Goal: Task Accomplishment & Management: Complete application form

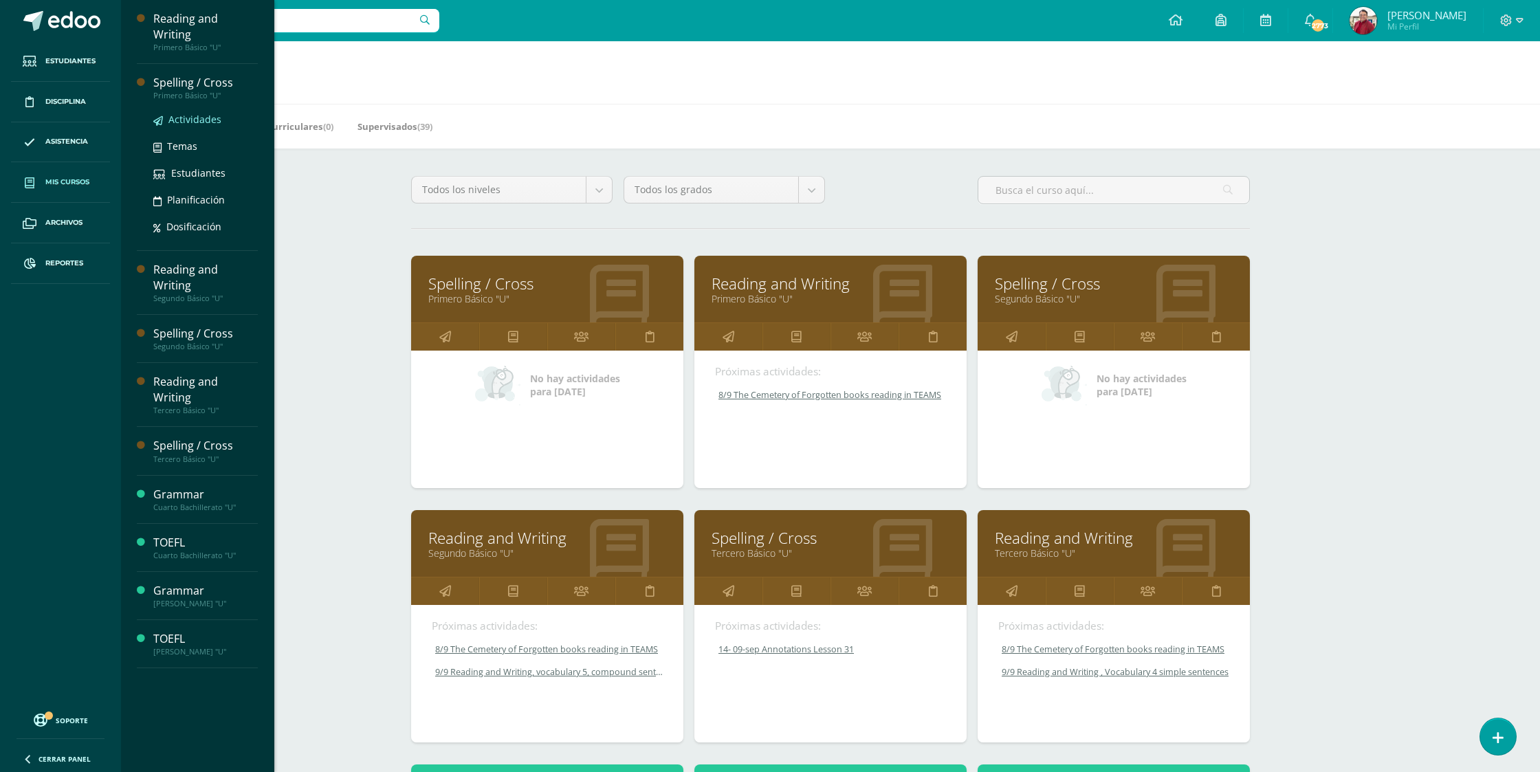
click at [200, 113] on span "Actividades" at bounding box center [194, 119] width 53 height 13
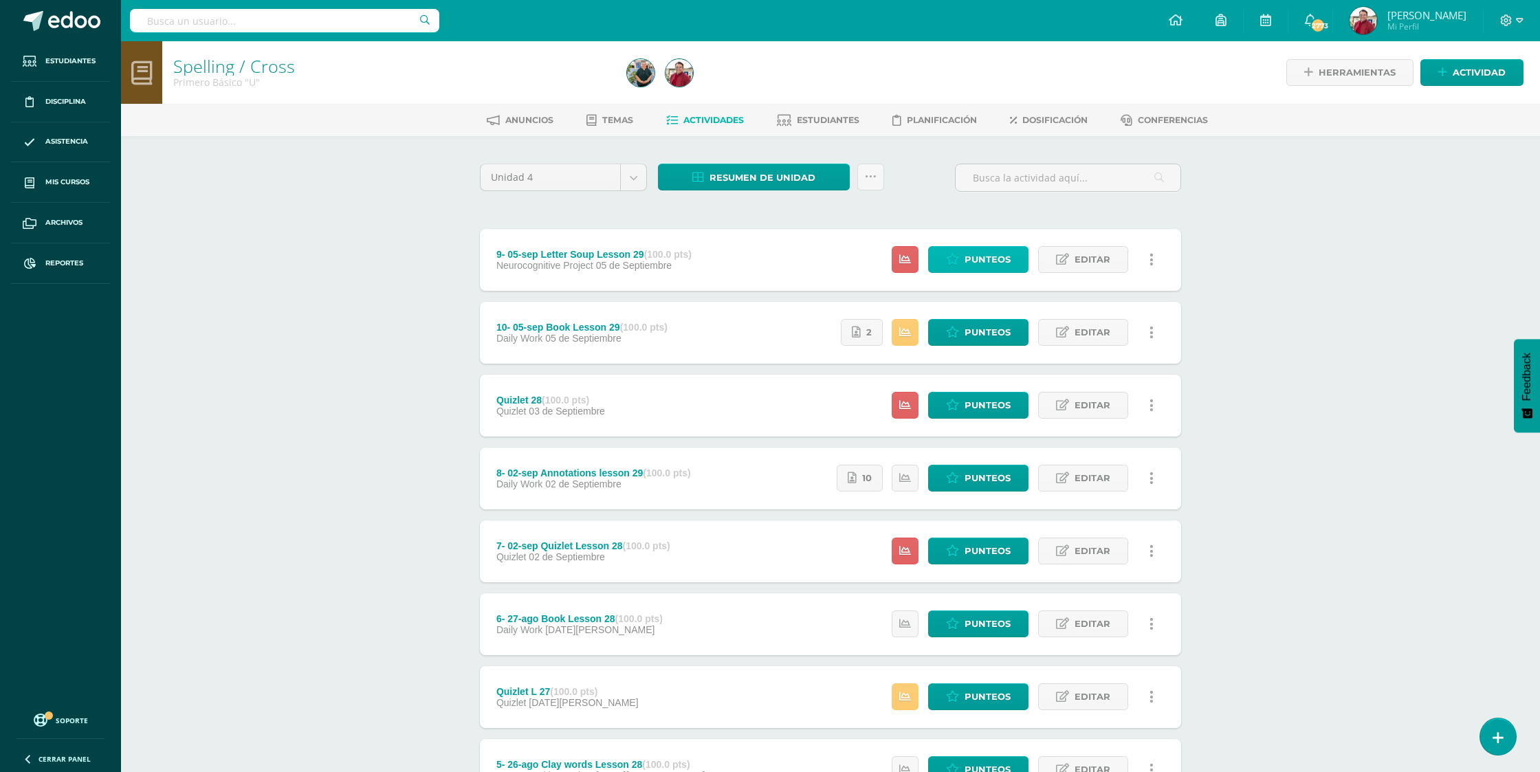
click at [987, 247] on span "Punteos" at bounding box center [988, 259] width 46 height 25
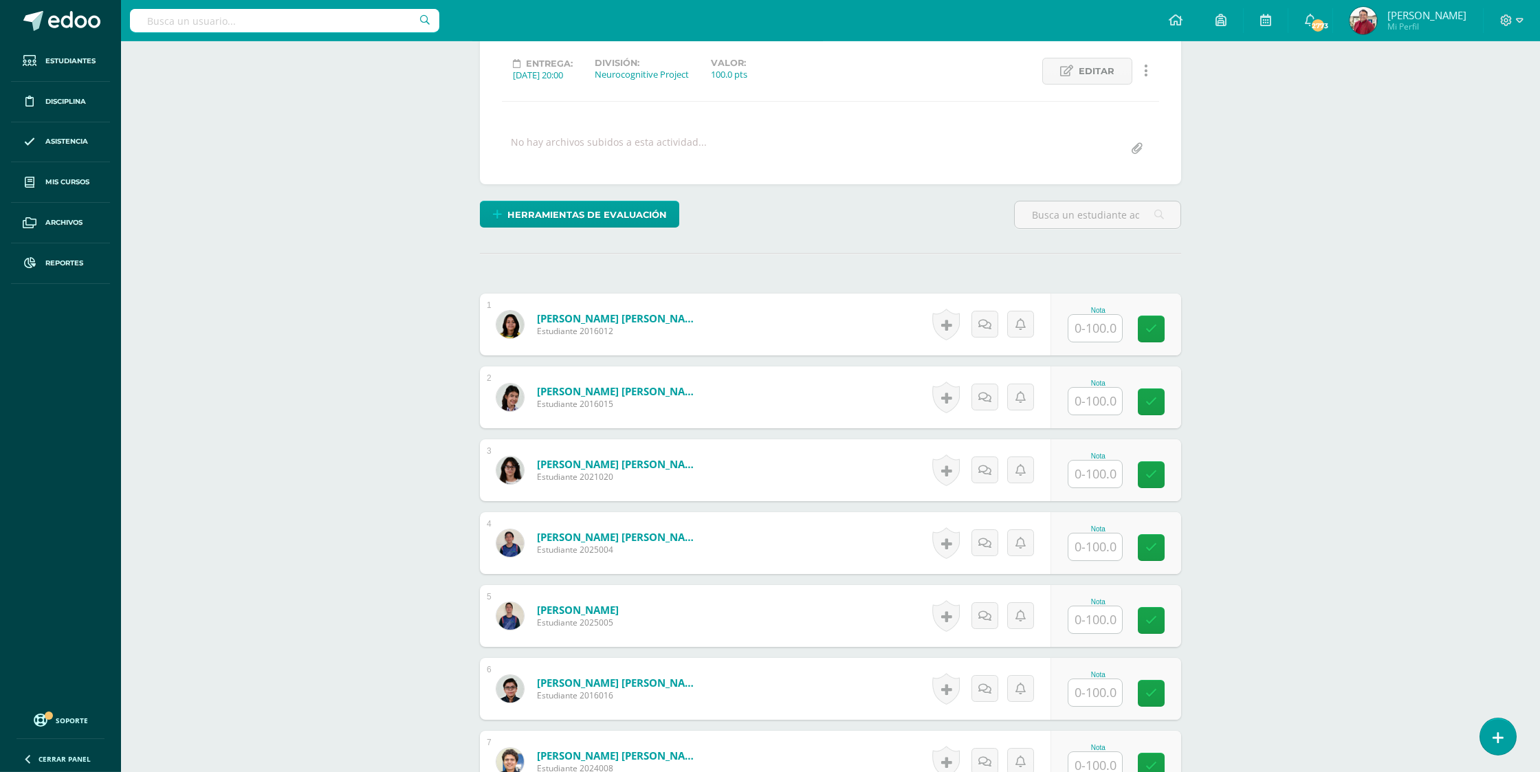
scroll to position [185, 0]
click at [1088, 314] on input "text" at bounding box center [1095, 327] width 54 height 27
type input "100"
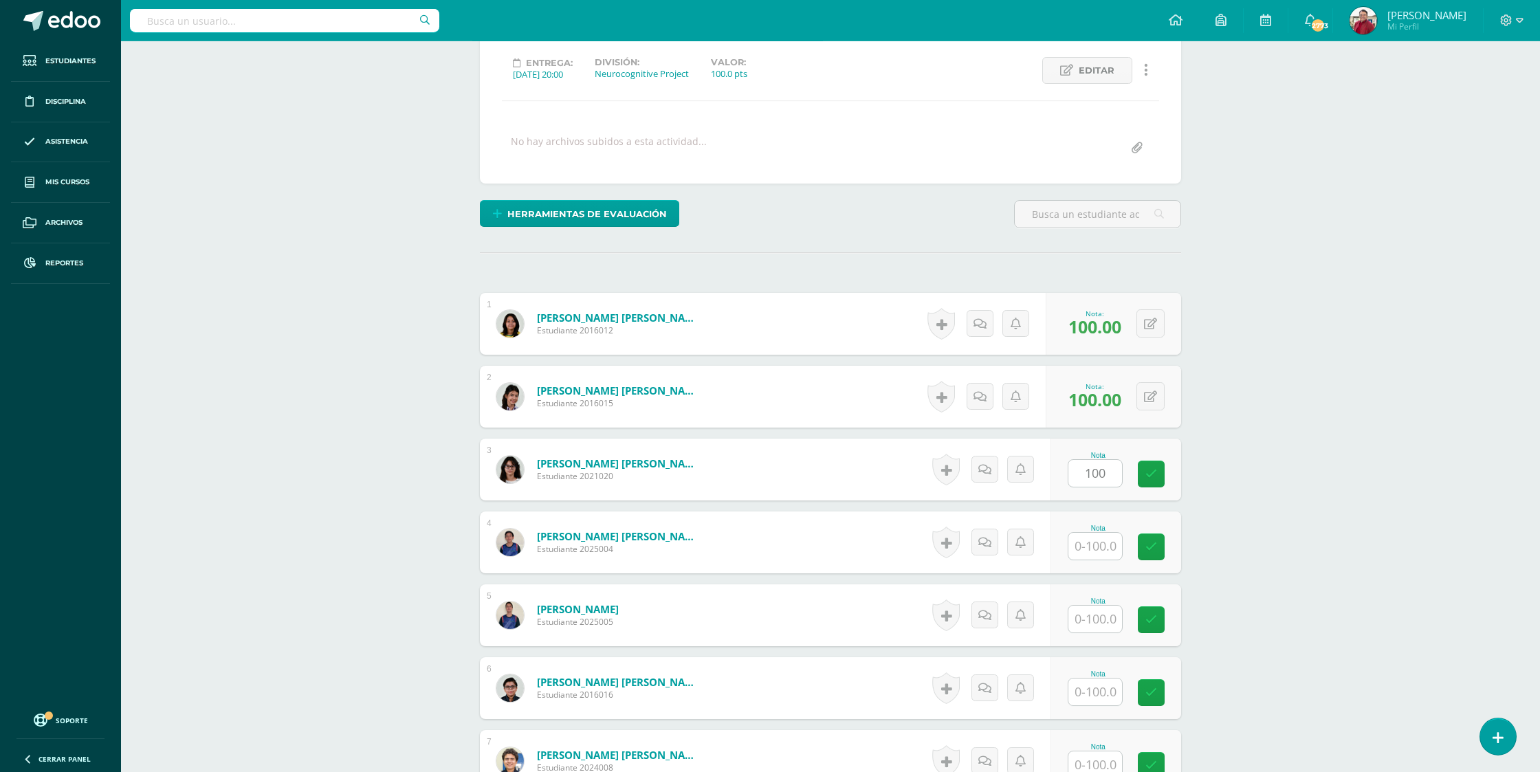
type input "100"
type input "90"
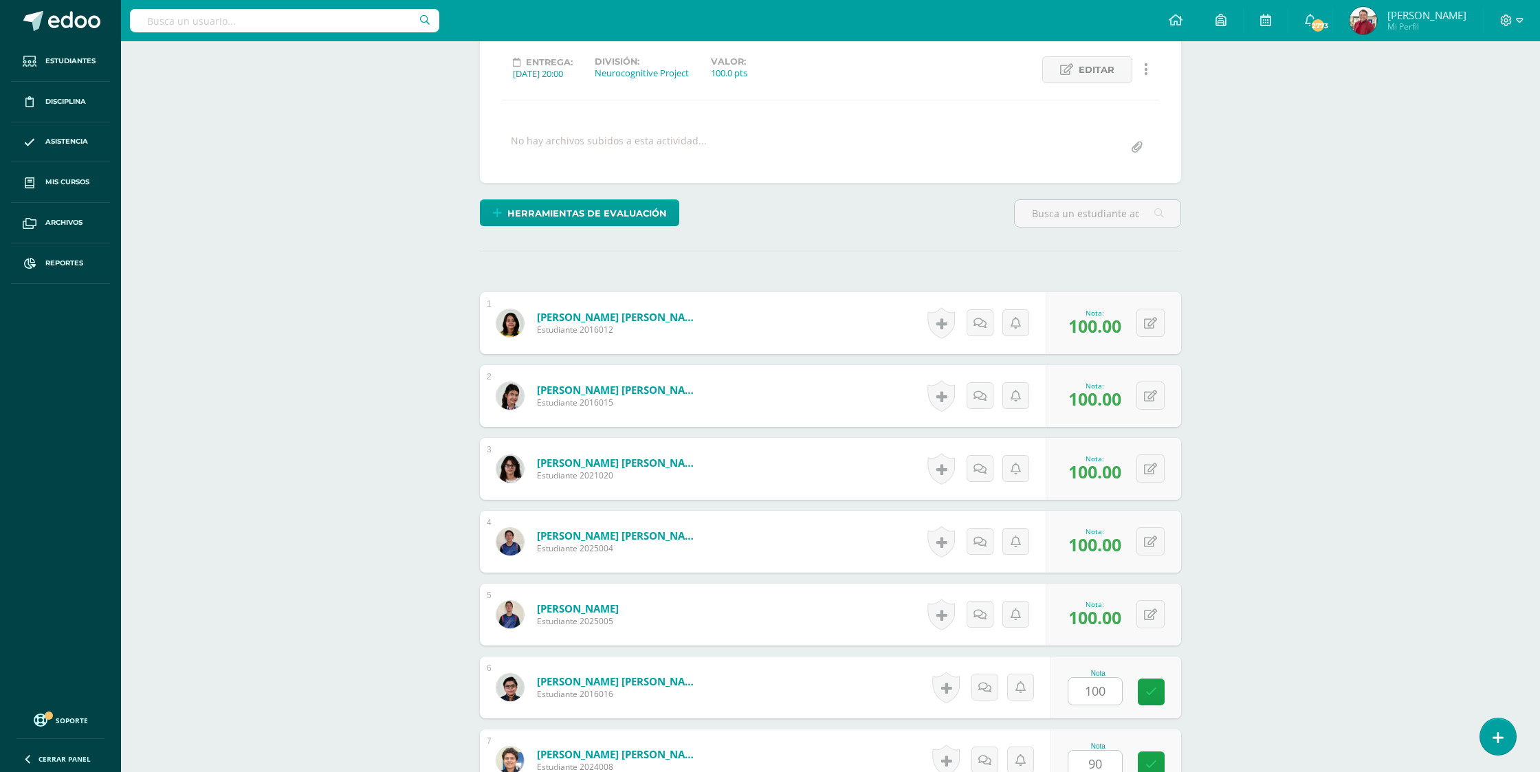
scroll to position [597, 0]
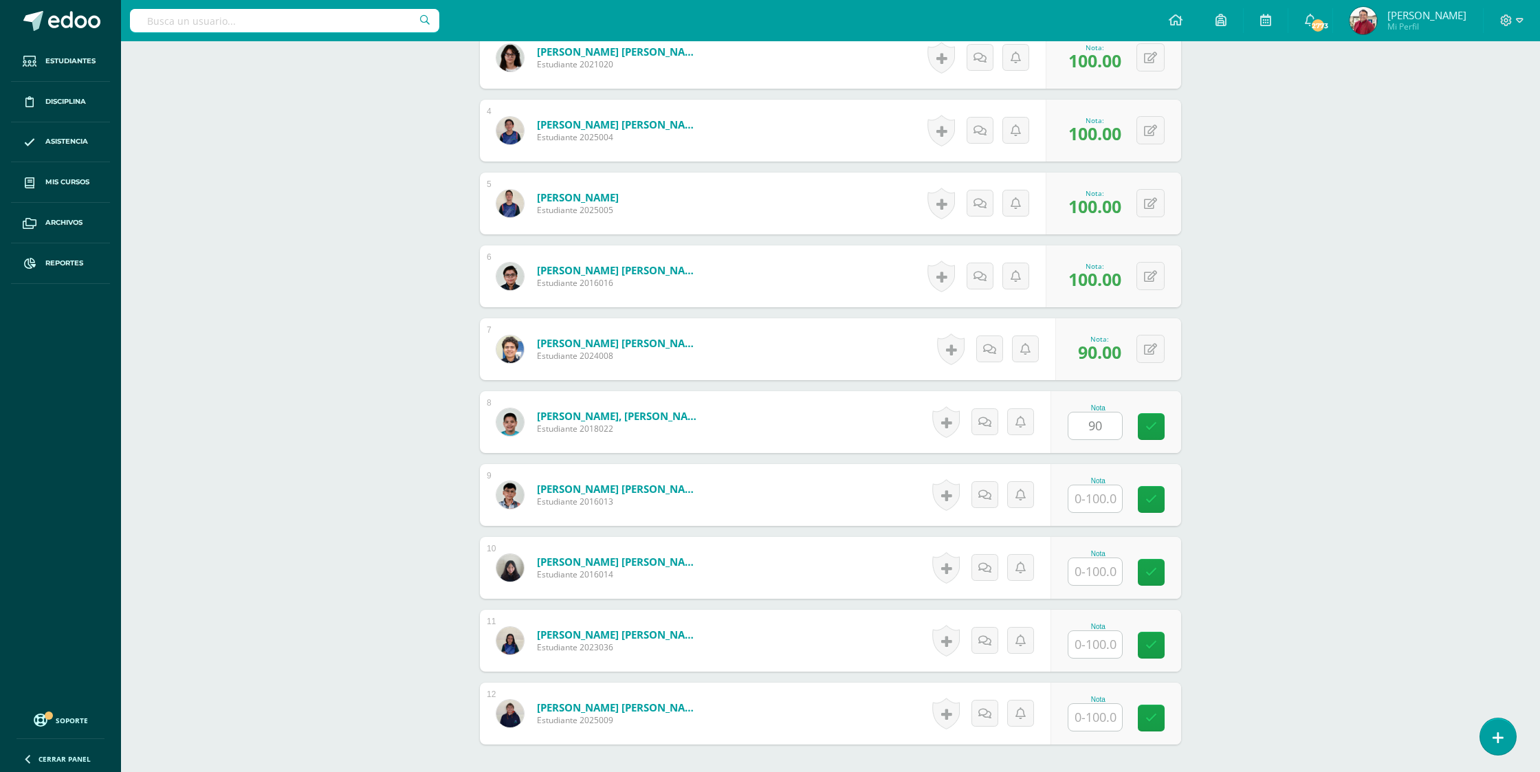
type input "90"
type input "100"
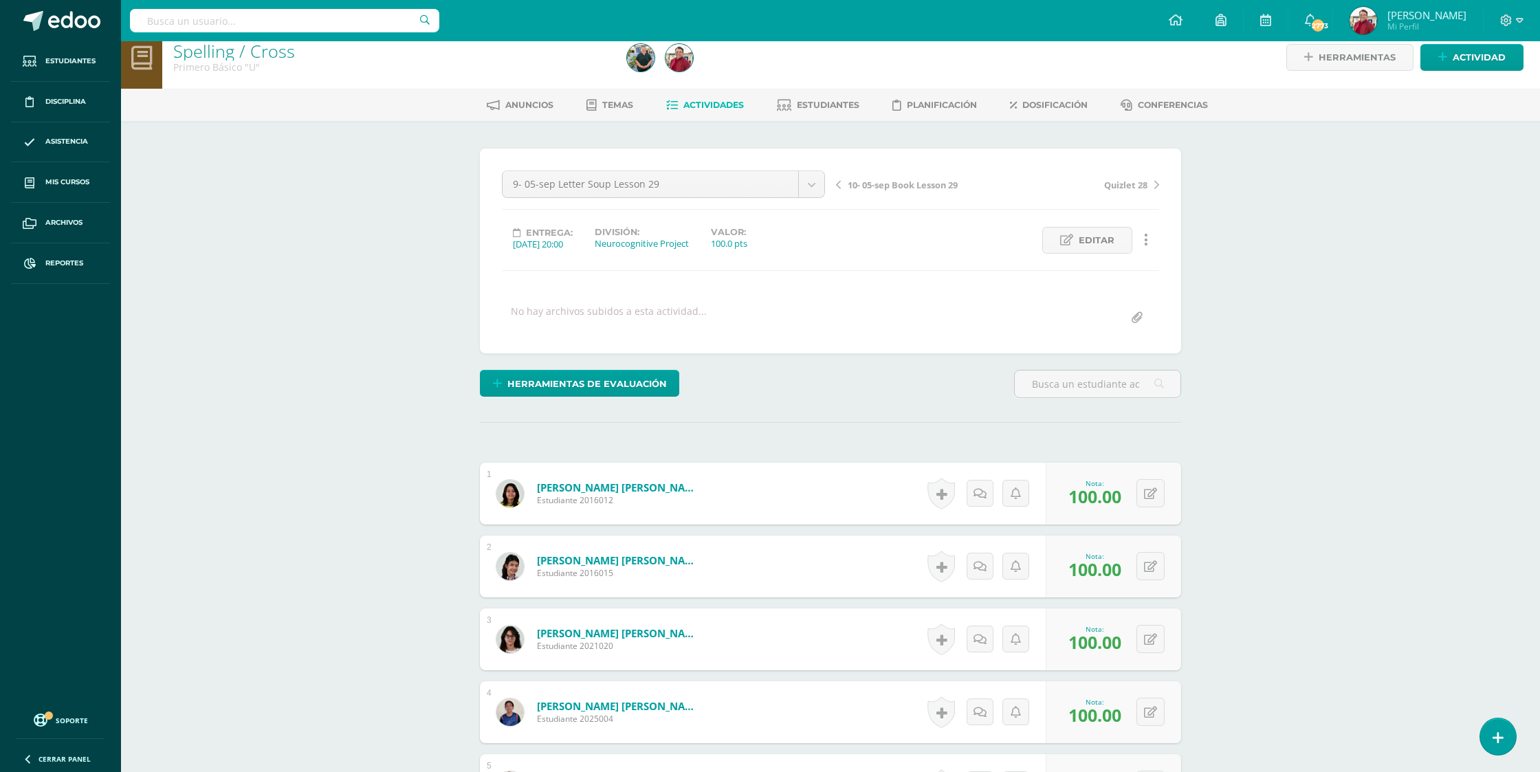
scroll to position [0, 0]
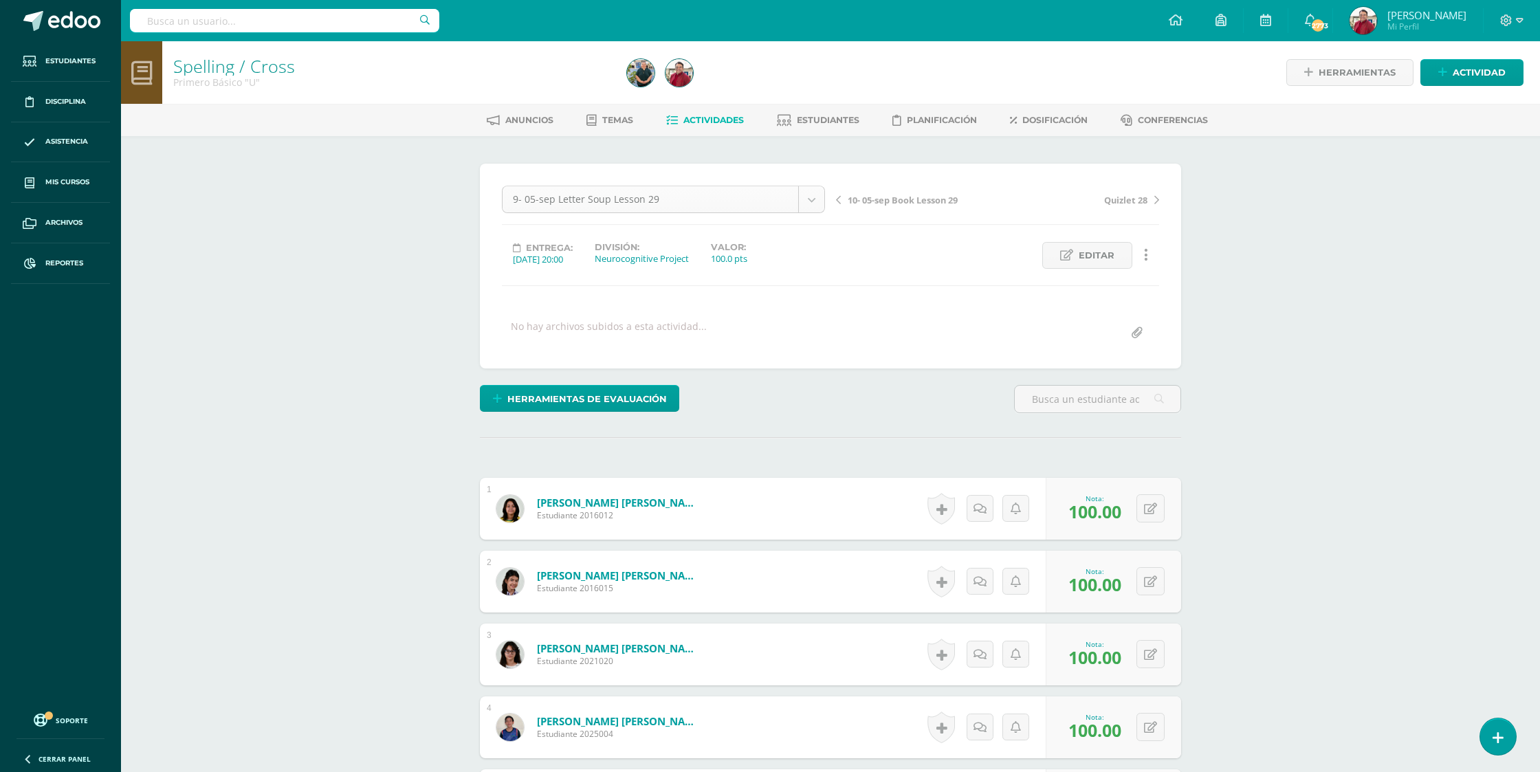
click at [700, 205] on body "Estudiantes Disciplina Asistencia Mis cursos Archivos Reportes Soporte Ayuda Re…" at bounding box center [770, 749] width 1540 height 1499
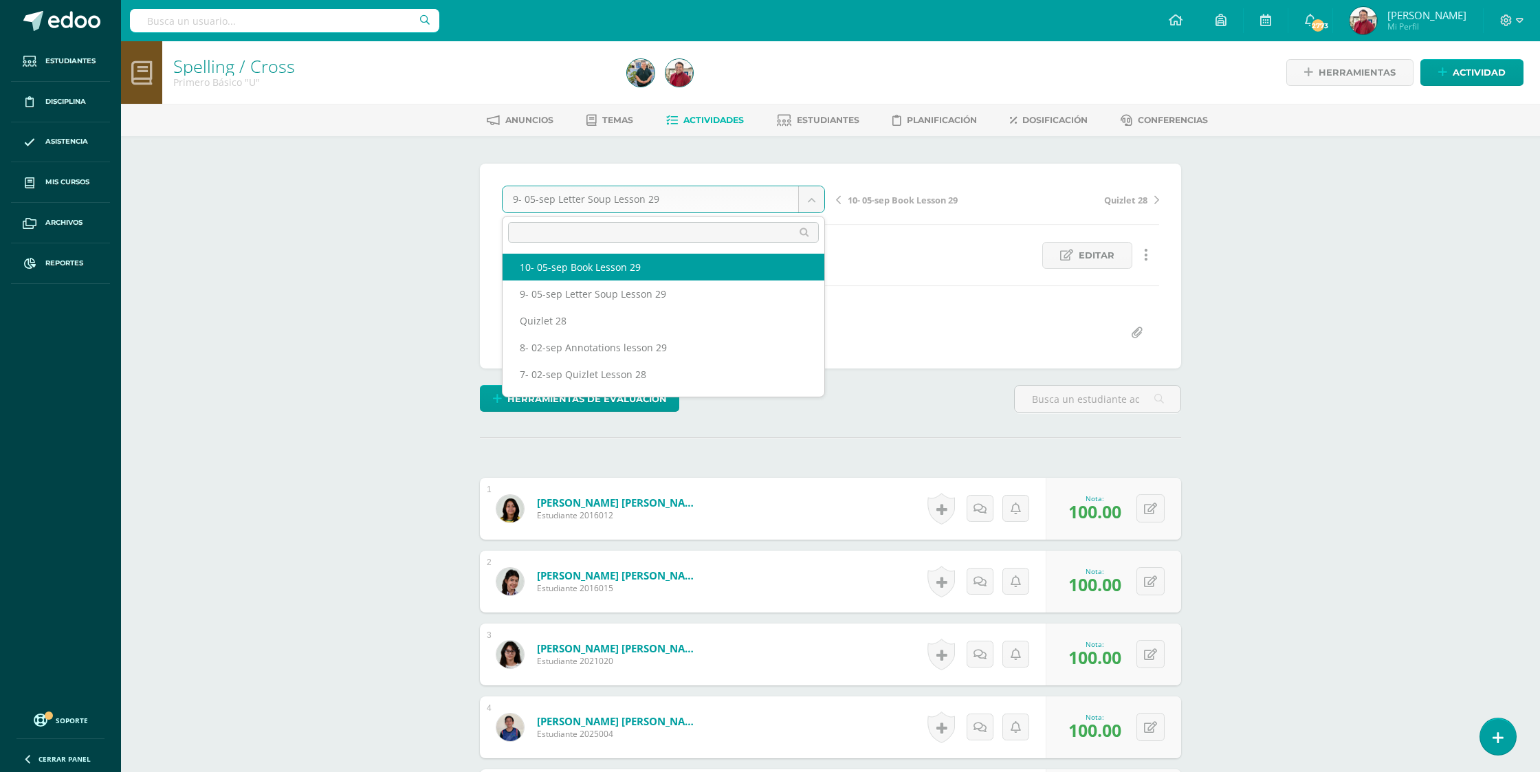
select select "/dashboard/teacher/grade-activity/219796/"
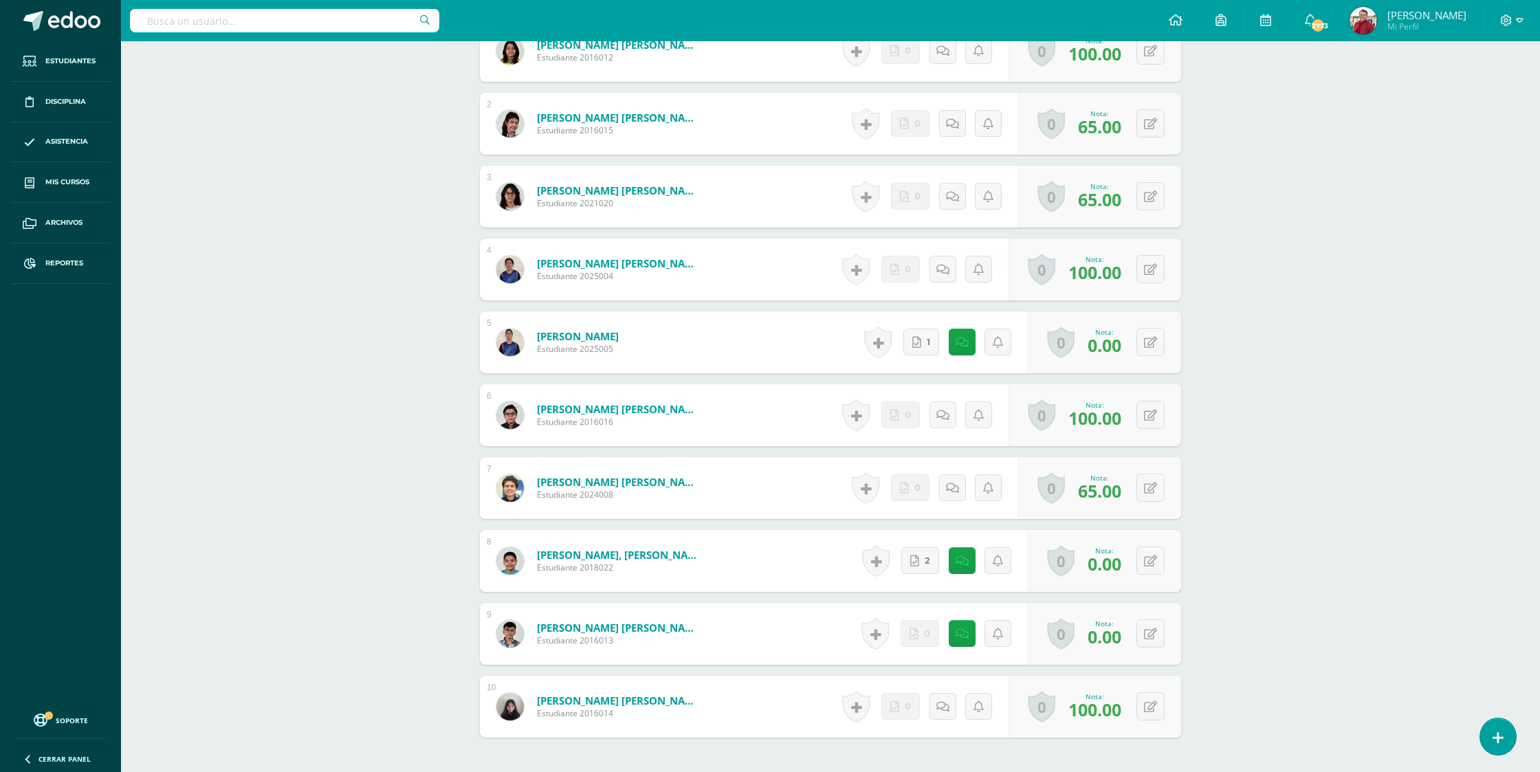
scroll to position [459, 0]
click at [1142, 327] on button at bounding box center [1150, 341] width 28 height 28
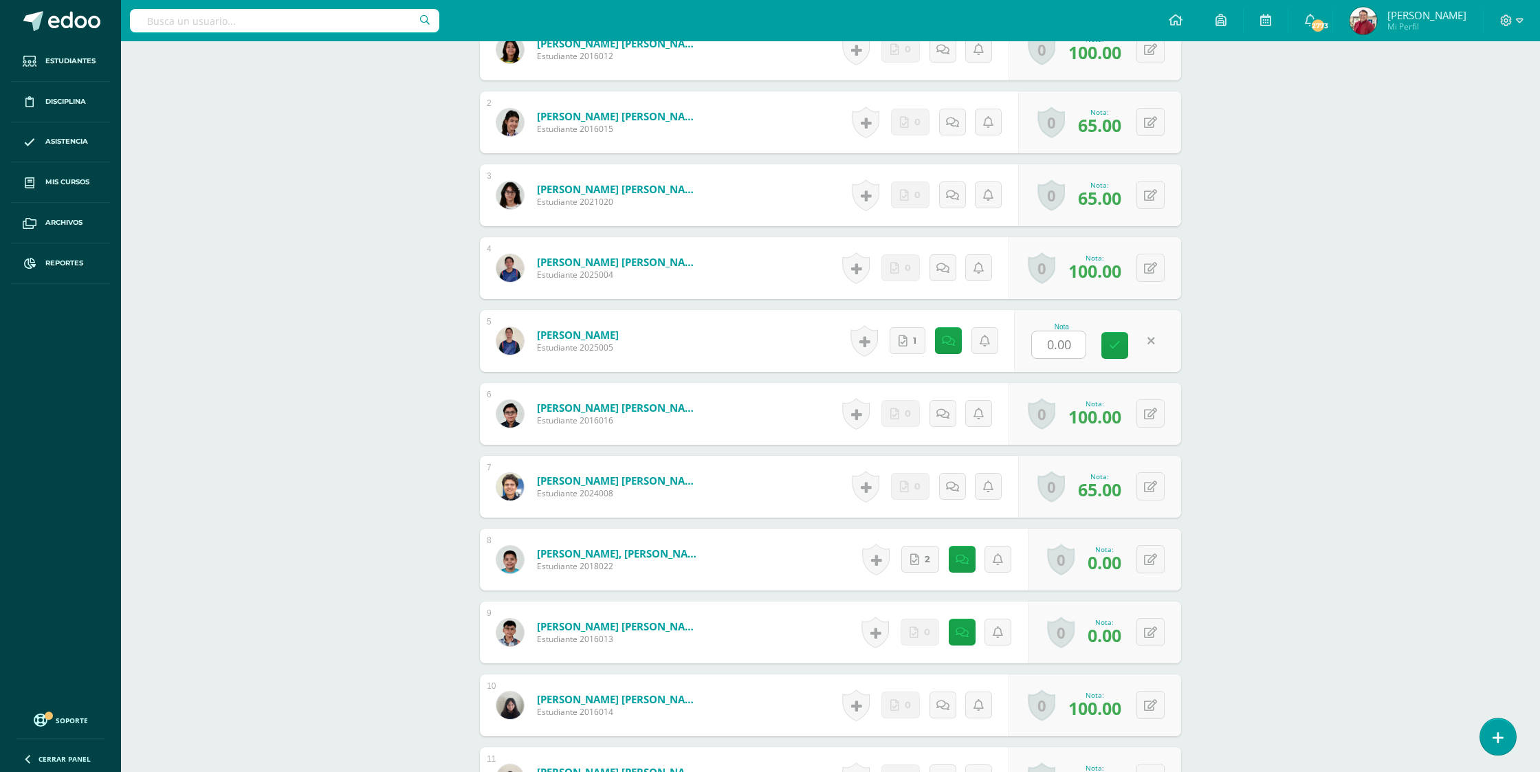
scroll to position [460, 0]
type input "70"
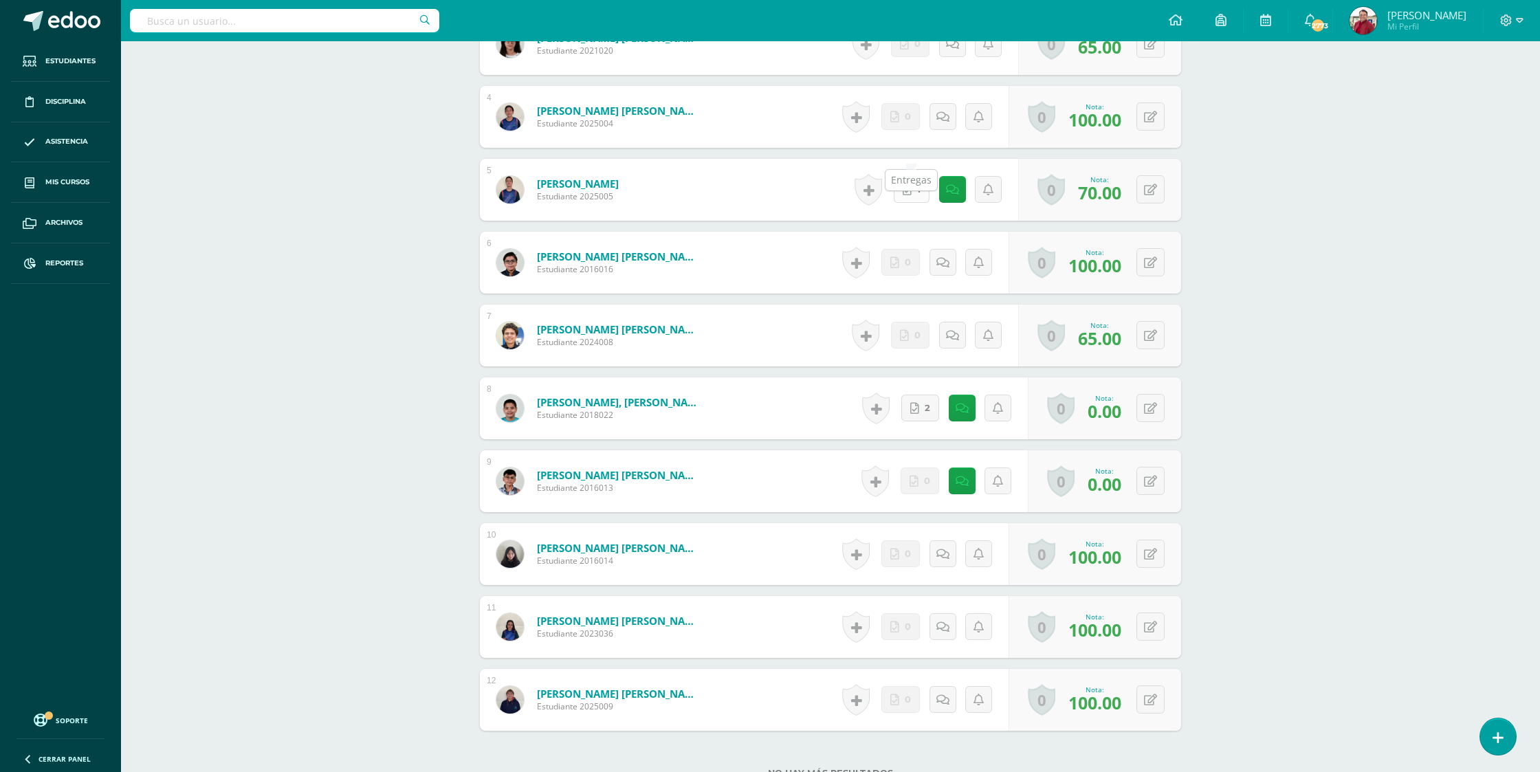
scroll to position [623, 0]
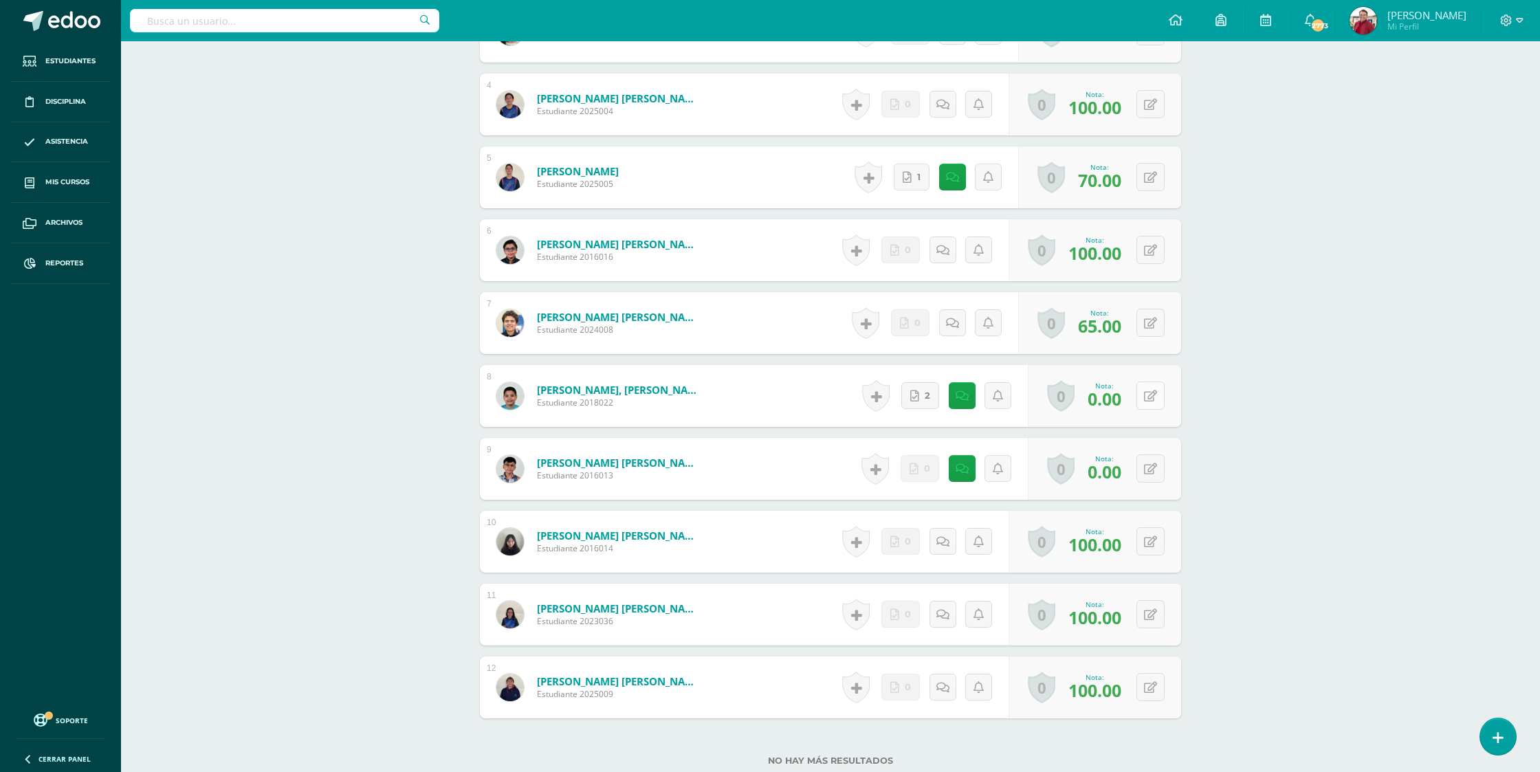
click at [1152, 391] on icon at bounding box center [1150, 397] width 13 height 12
type input "70"
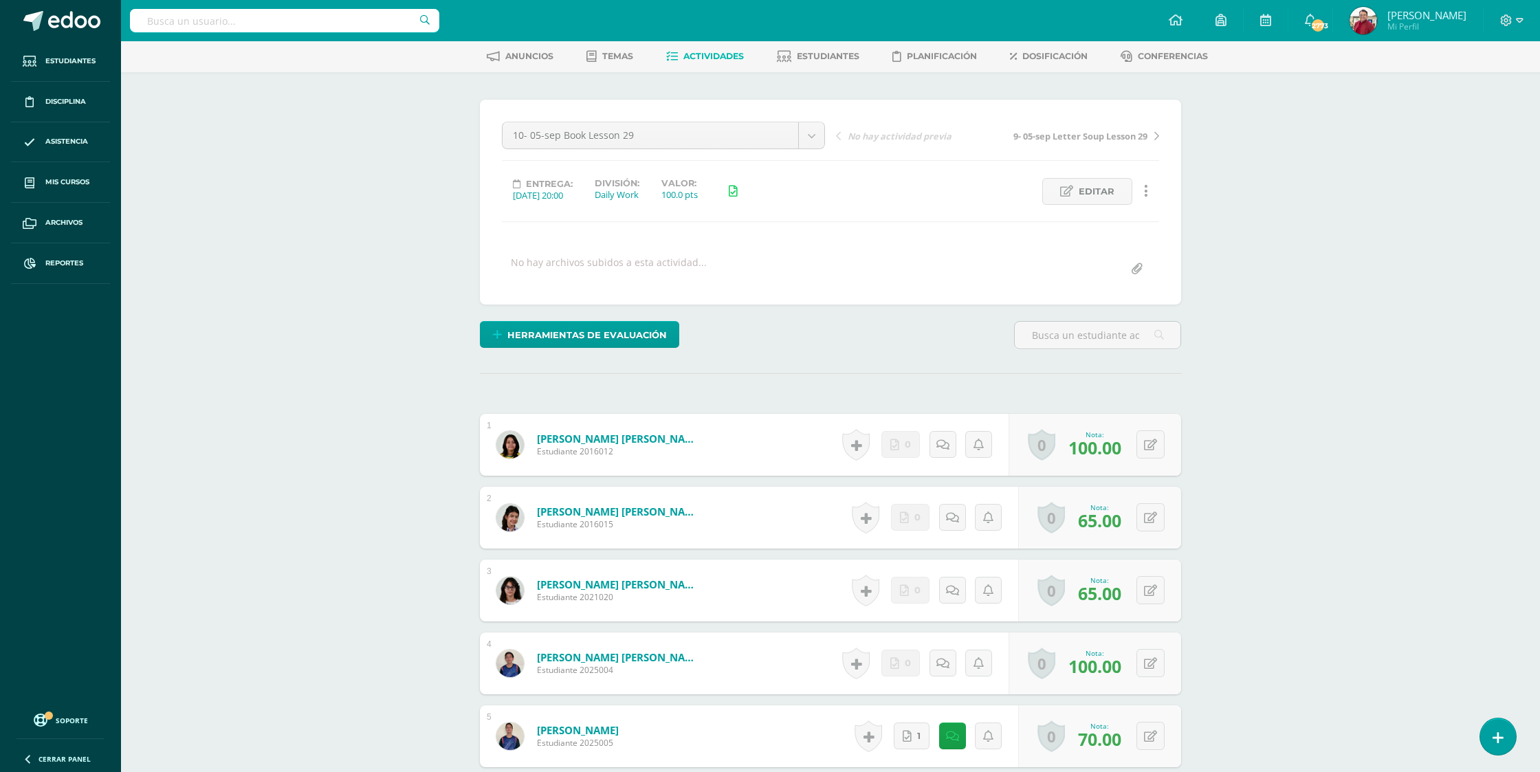
scroll to position [0, 0]
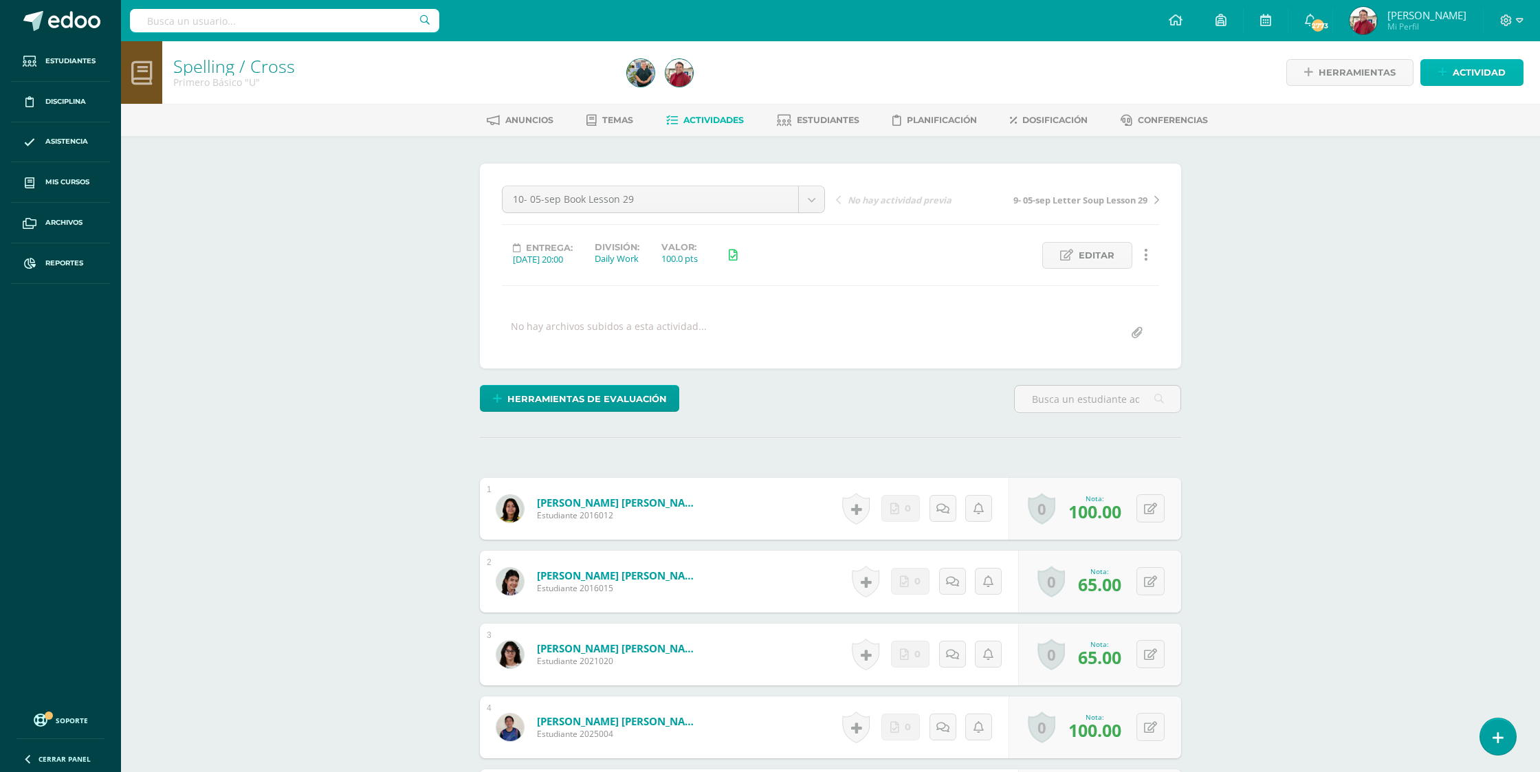
click at [1473, 71] on span "Actividad" at bounding box center [1479, 72] width 53 height 25
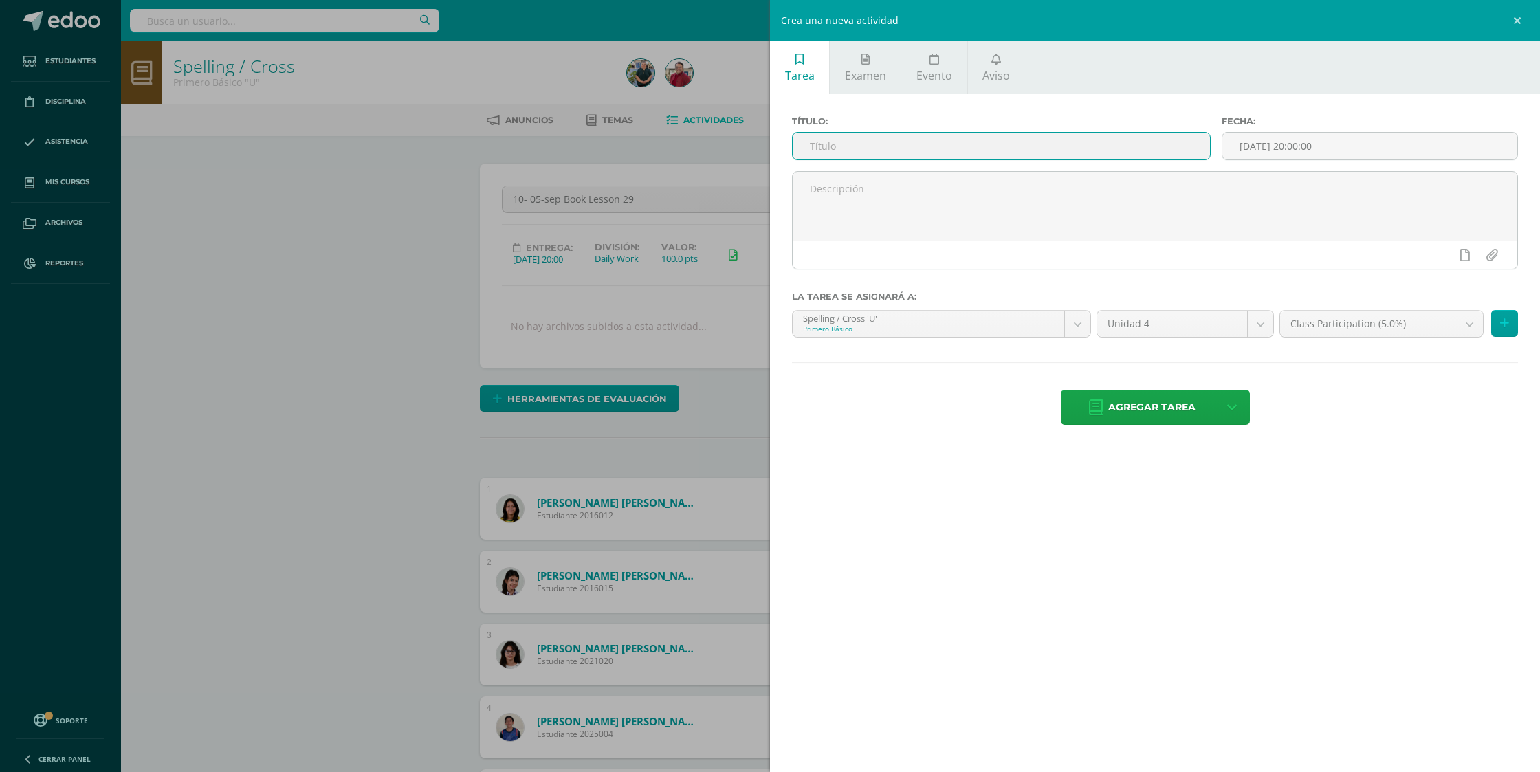
click at [1065, 137] on input "text" at bounding box center [1001, 146] width 417 height 27
paste input "14- 09-sep Annotations Lesson 31"
type input "14- 09-sep Annotations Lesson 31"
click at [1282, 145] on input "[DATE] 20:00:00" at bounding box center [1369, 146] width 295 height 27
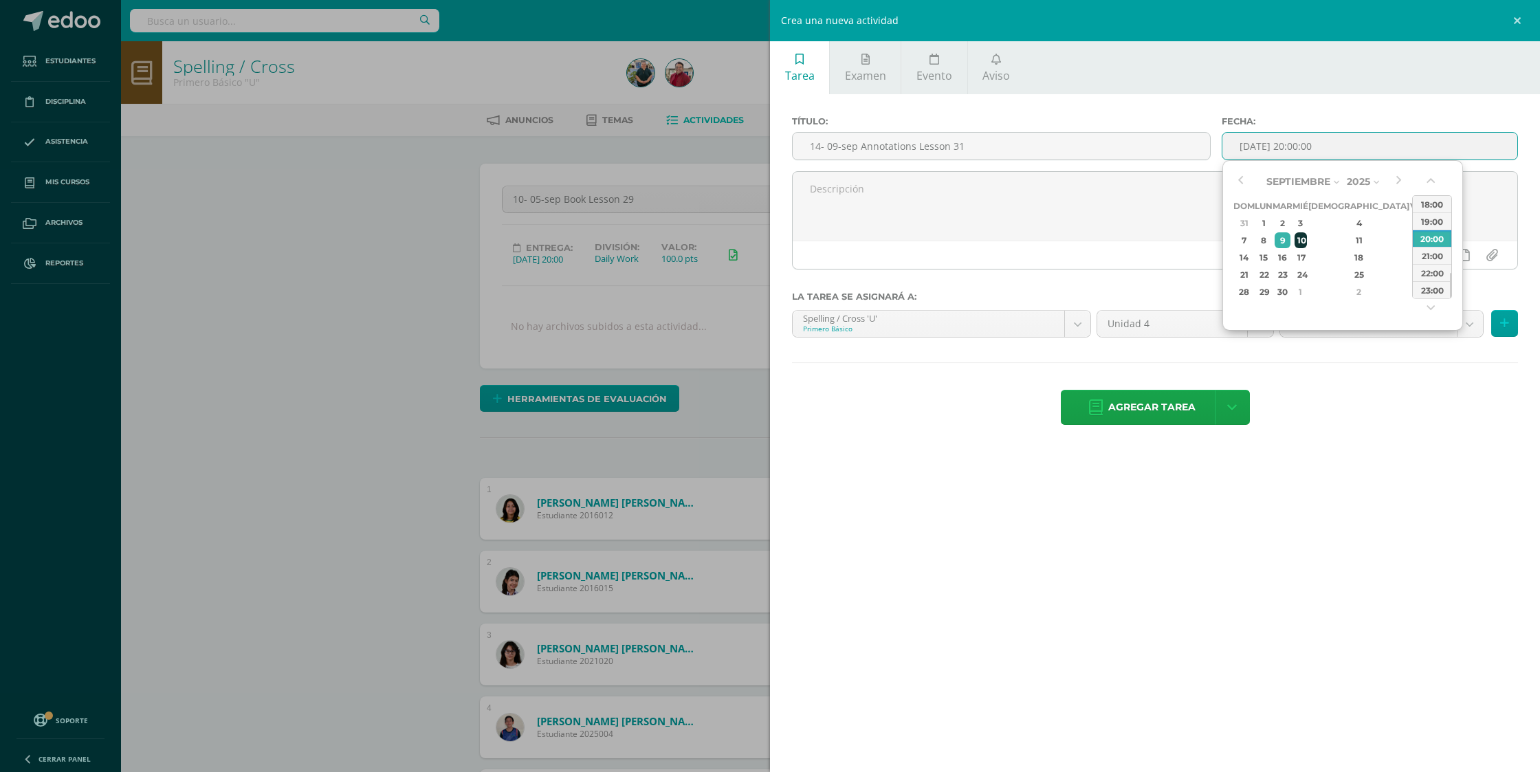
click at [1307, 239] on div "10" at bounding box center [1301, 240] width 12 height 16
type input "2025-09-10 20:00"
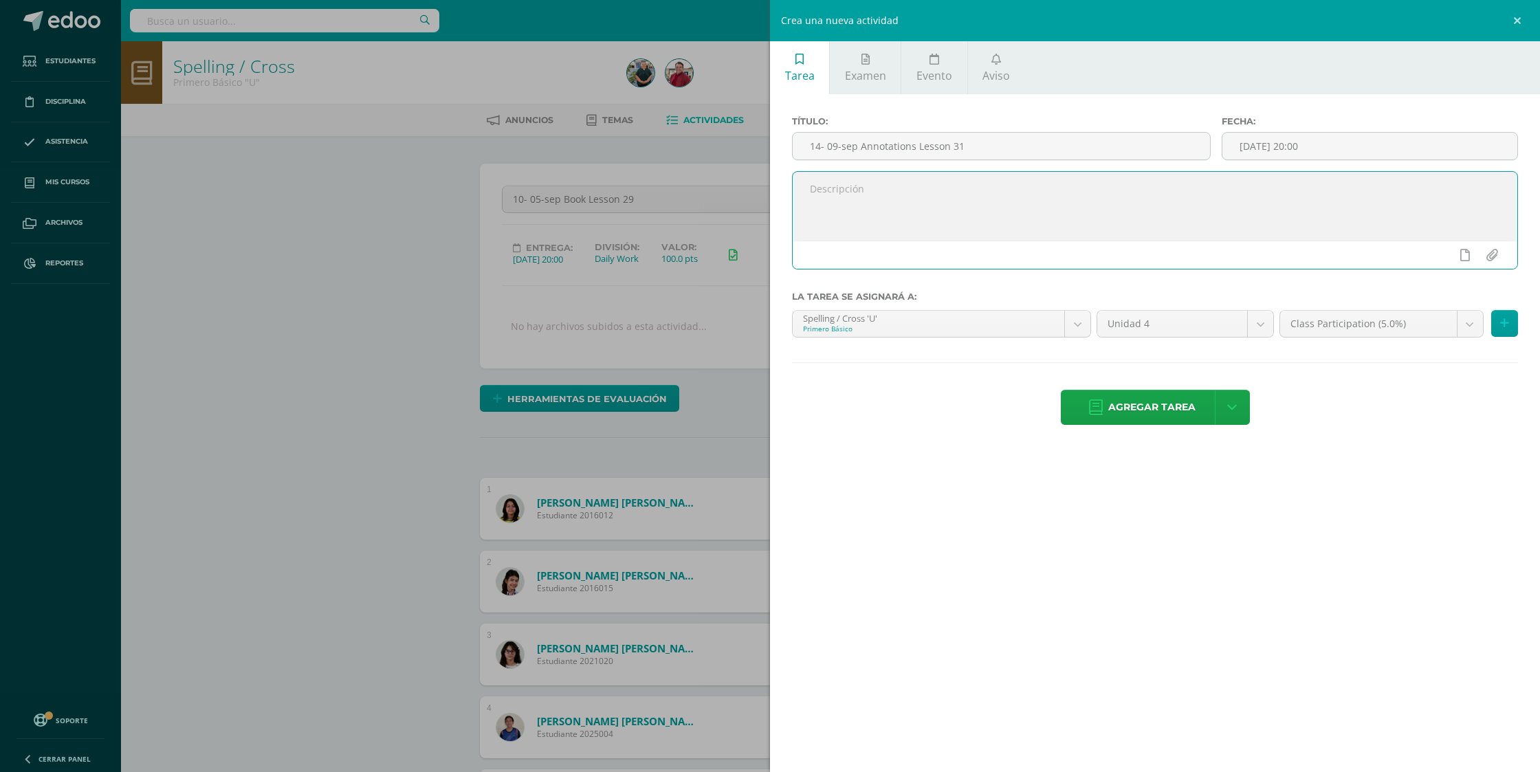
drag, startPoint x: 1128, startPoint y: 234, endPoint x: 1297, endPoint y: 330, distance: 194.3
click at [1128, 234] on textarea at bounding box center [1155, 206] width 725 height 69
click at [1306, 323] on body "Estudiantes Disciplina Asistencia Mis cursos Archivos Reportes Soporte Ayuda Re…" at bounding box center [770, 749] width 1540 height 1499
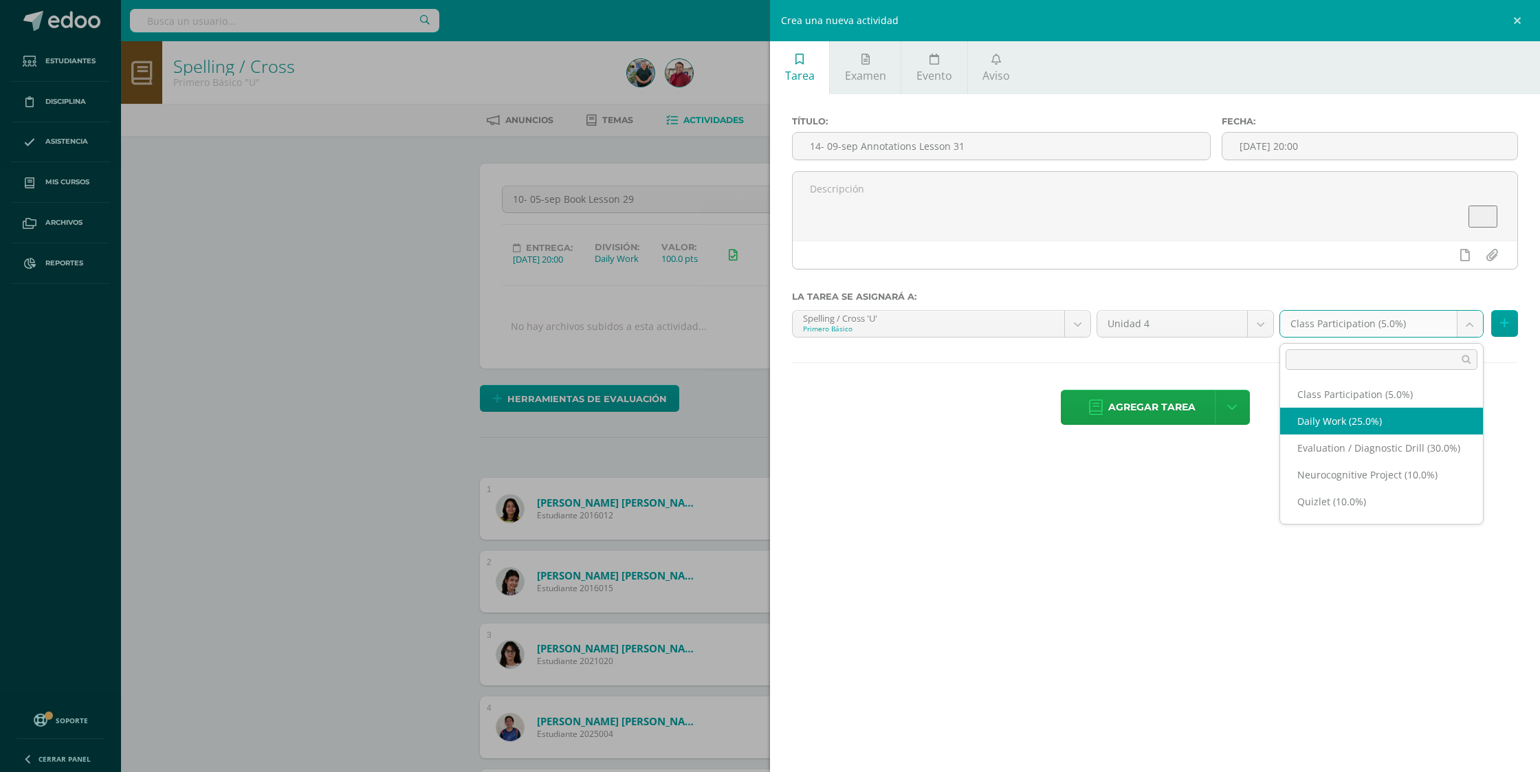
select select "202092"
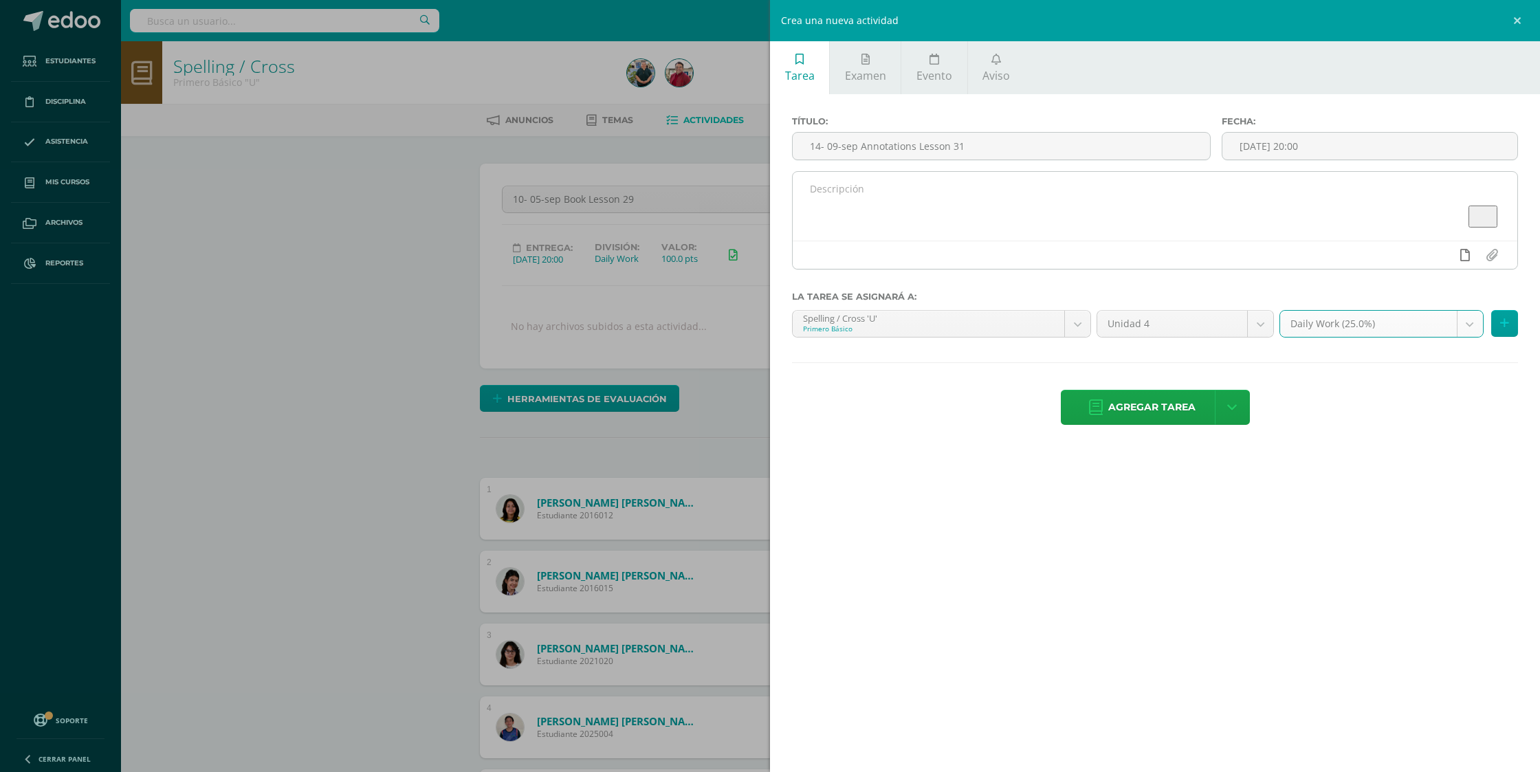
click at [1464, 261] on icon at bounding box center [1465, 255] width 10 height 12
click at [1438, 253] on icon at bounding box center [1438, 255] width 12 height 12
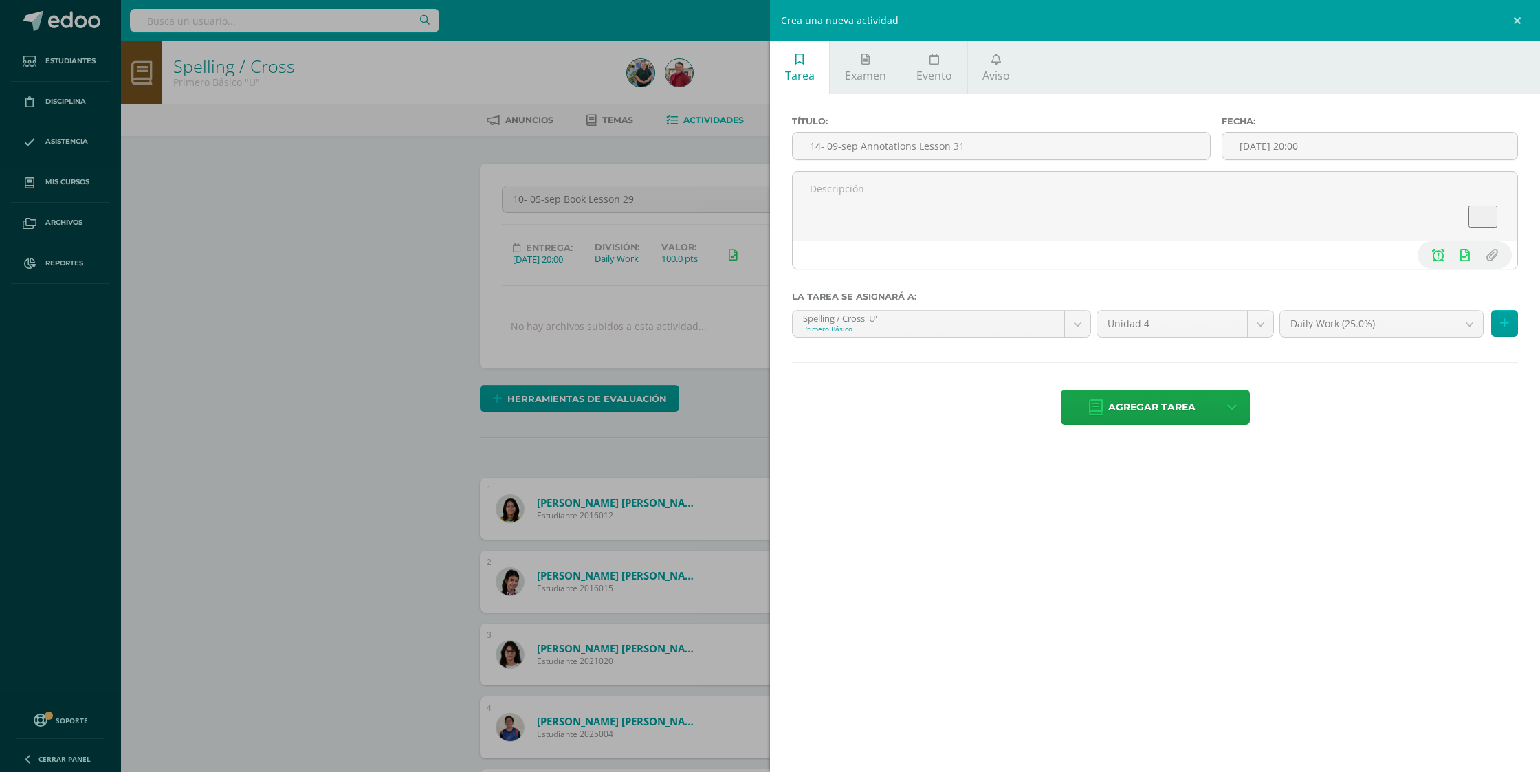
click at [1160, 393] on span "Agregar tarea" at bounding box center [1151, 408] width 87 height 34
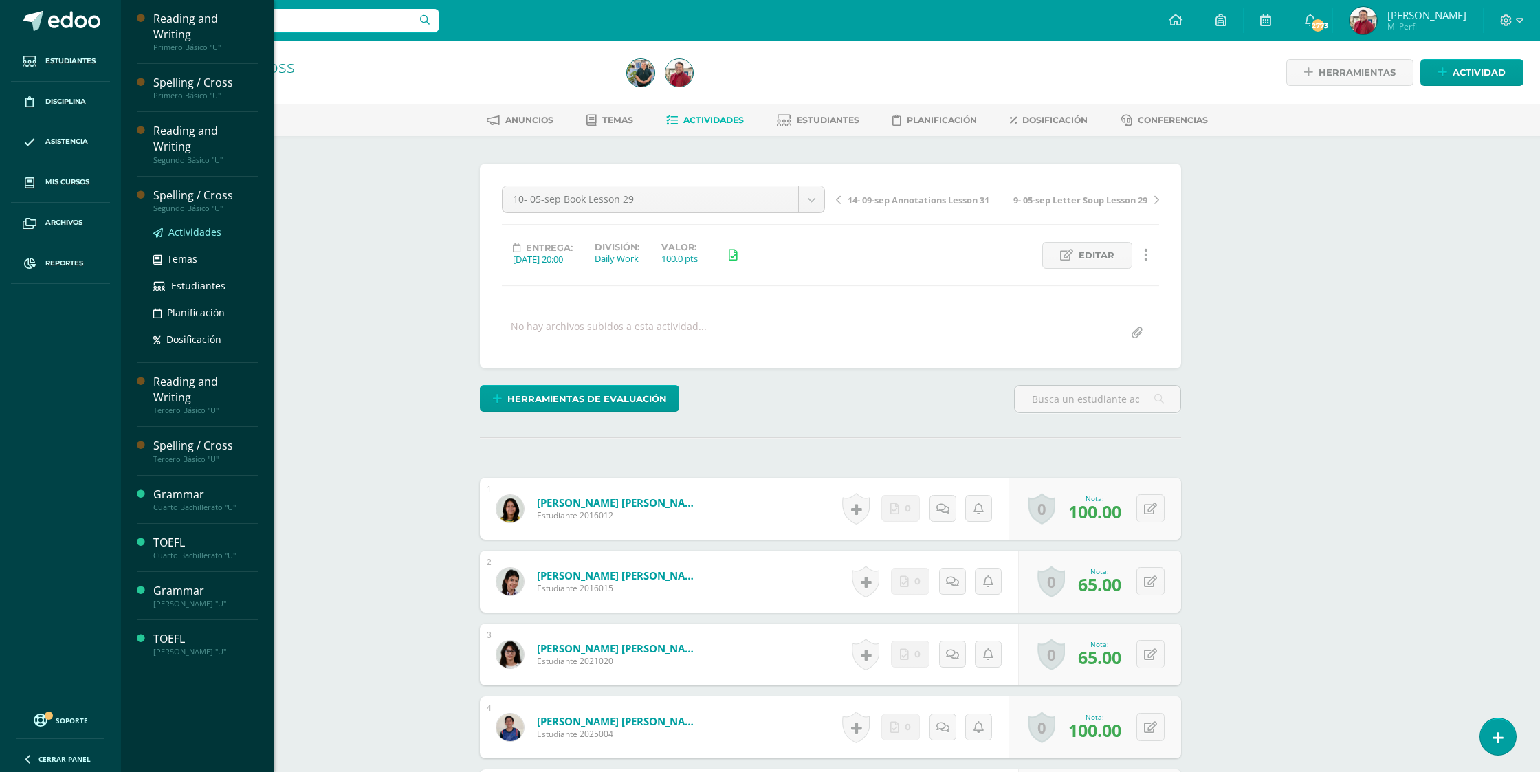
click at [200, 226] on span "Actividades" at bounding box center [194, 232] width 53 height 13
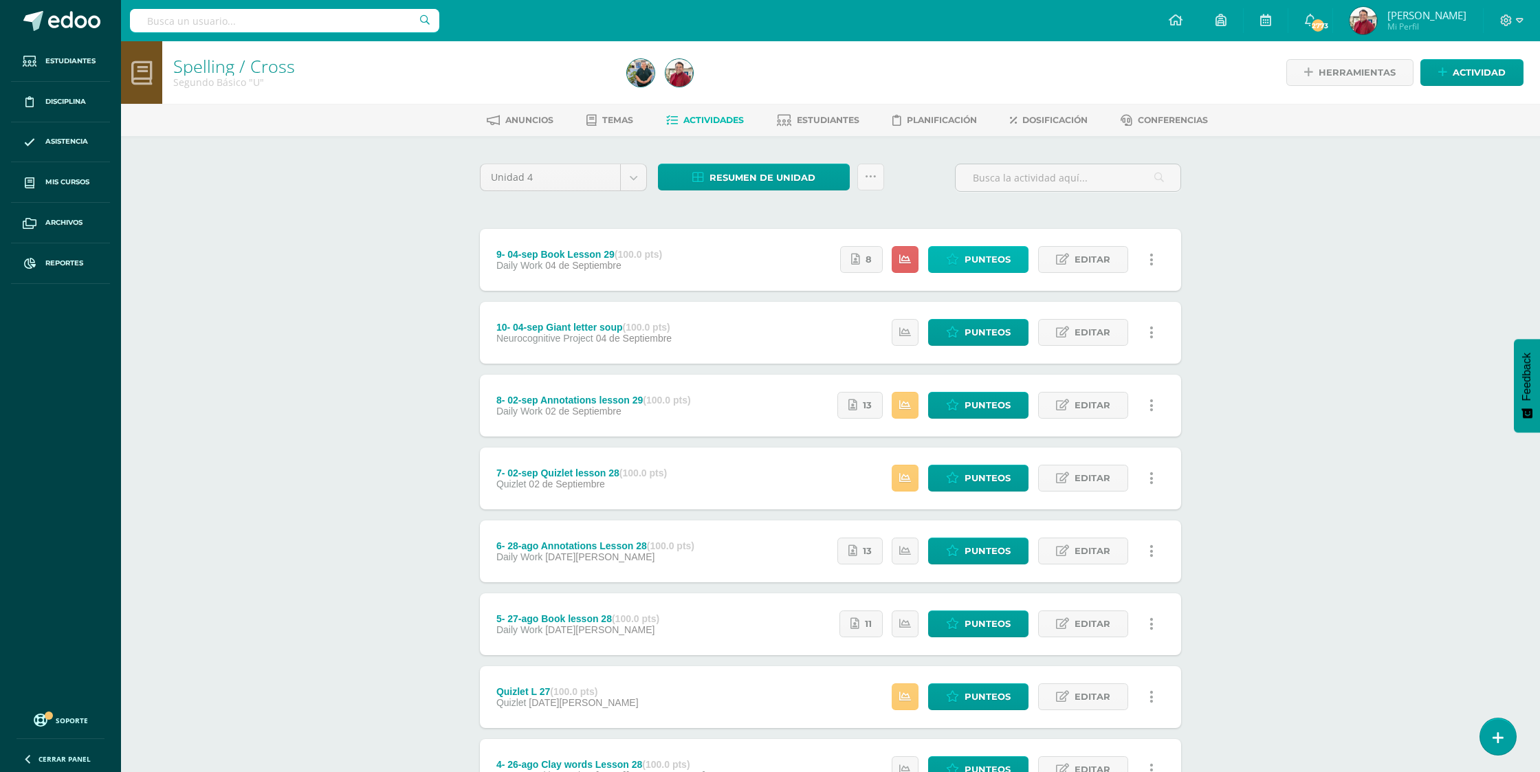
click at [984, 247] on span "Punteos" at bounding box center [988, 259] width 46 height 25
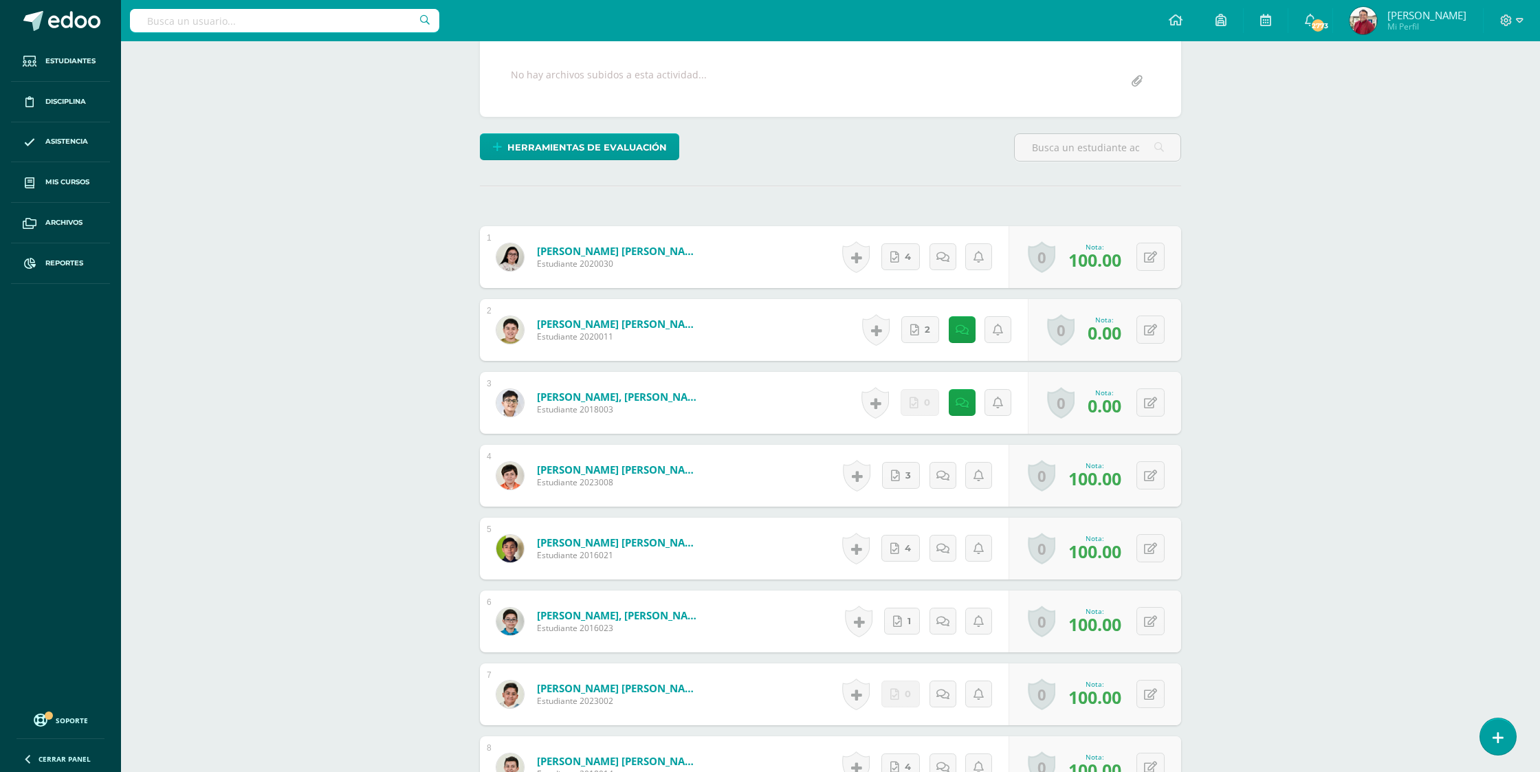
scroll to position [252, 0]
click at [1151, 324] on icon at bounding box center [1150, 330] width 13 height 12
type input "70"
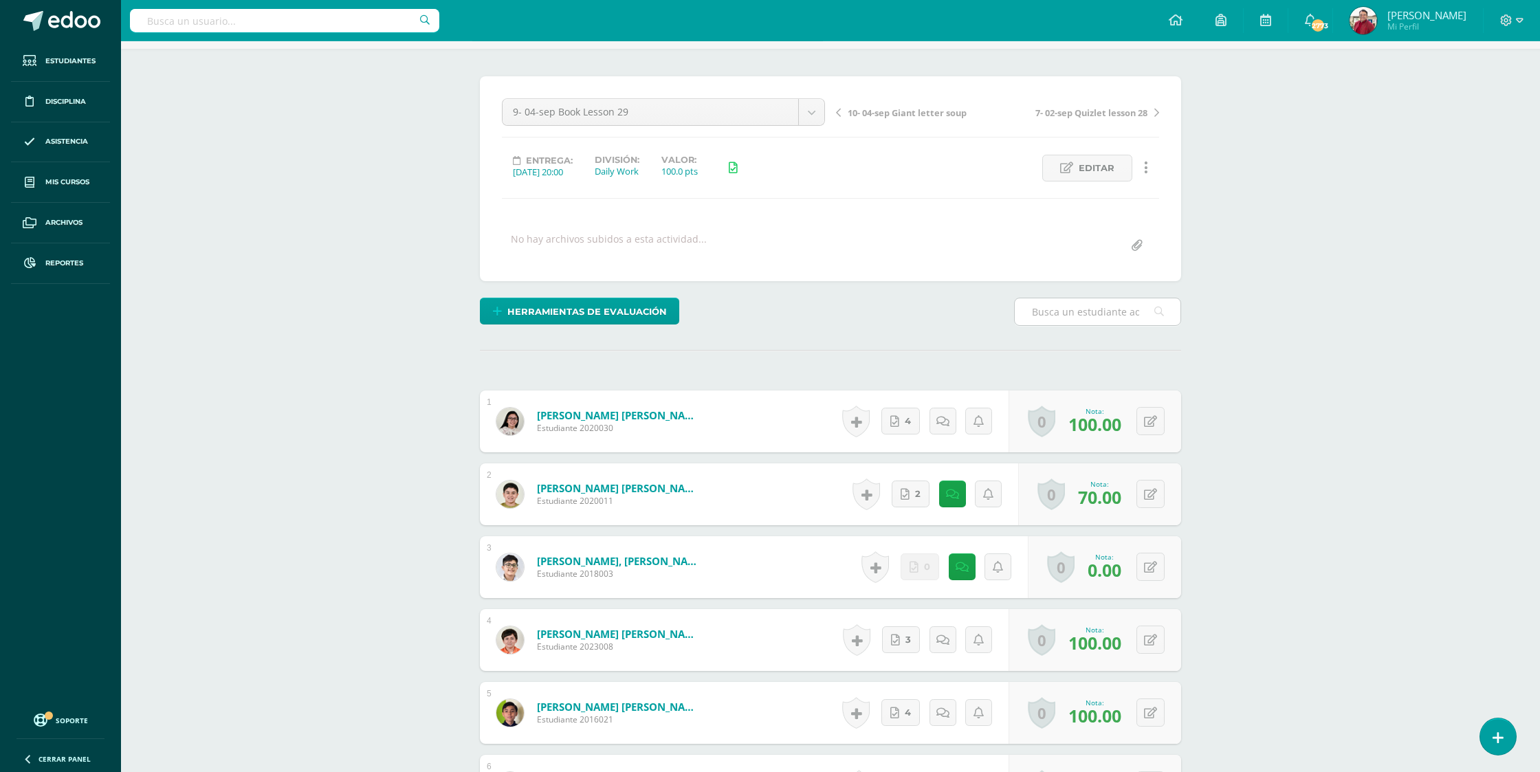
scroll to position [0, 0]
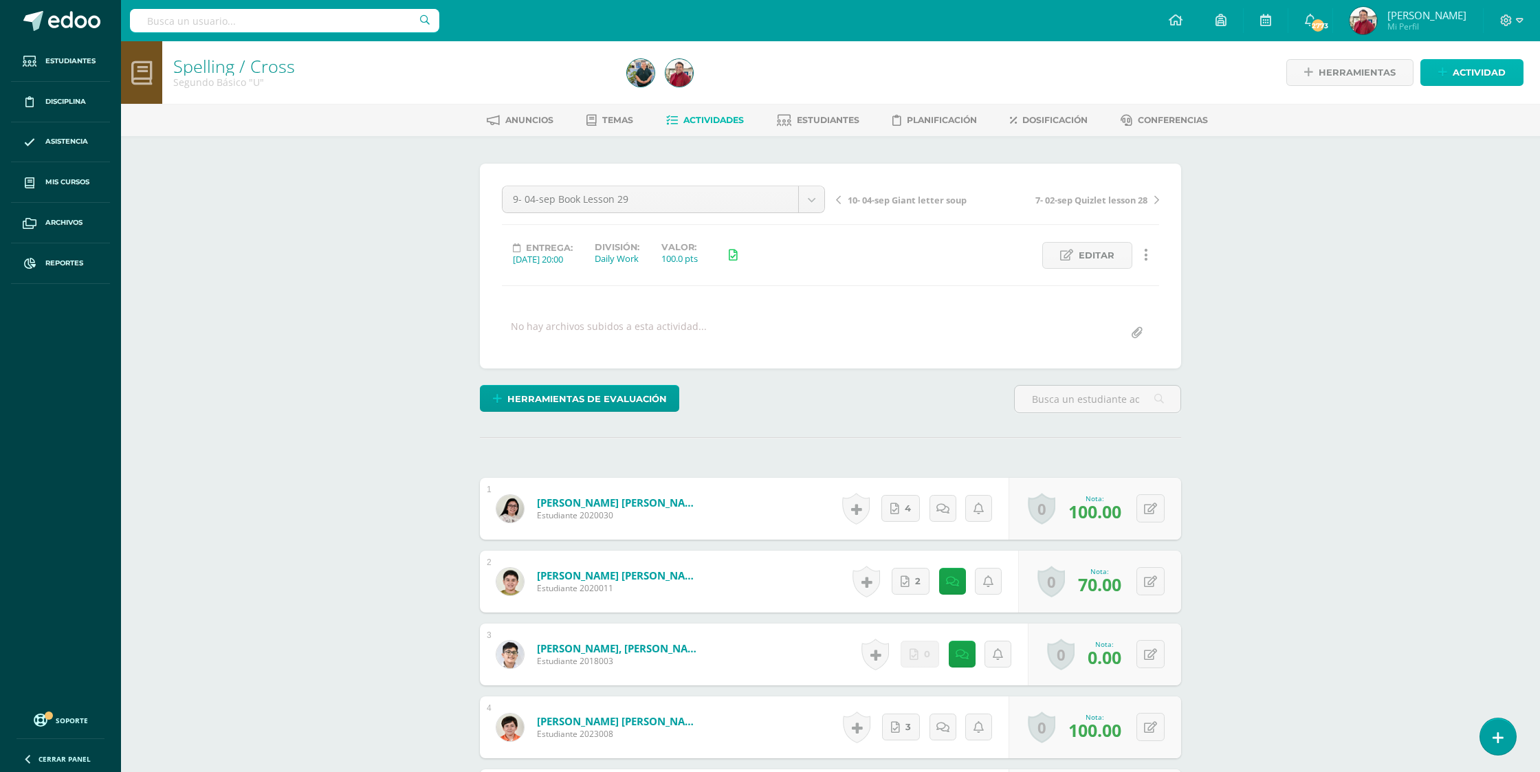
click at [1453, 72] on link "Actividad" at bounding box center [1471, 72] width 103 height 27
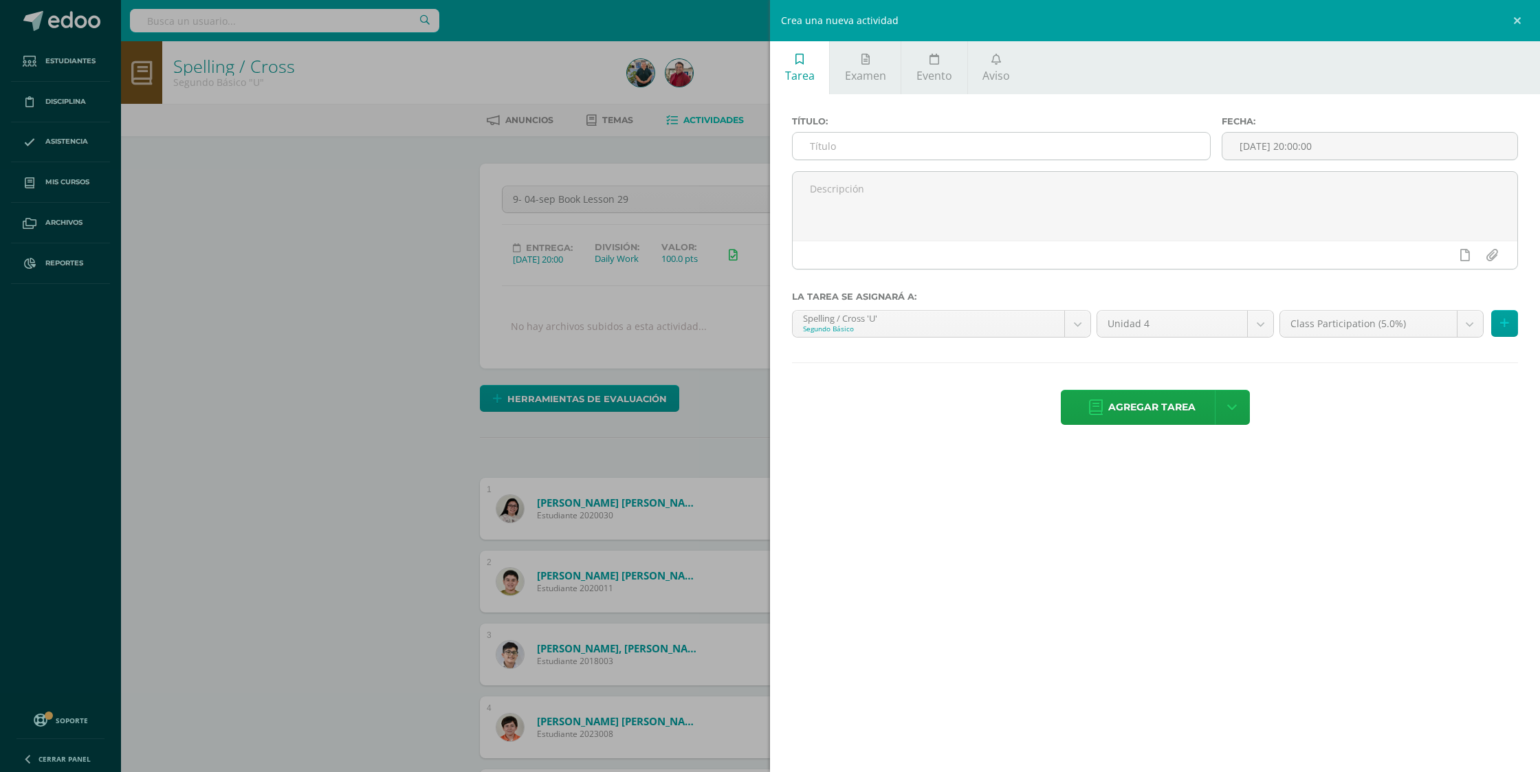
click at [888, 150] on input "text" at bounding box center [1001, 146] width 417 height 27
paste input "11- 10-sep Annotations Lesson 31"
type input "11- 10-sep Annotations Lesson 31"
click at [1274, 143] on input "[DATE] 20:00:00" at bounding box center [1369, 146] width 295 height 27
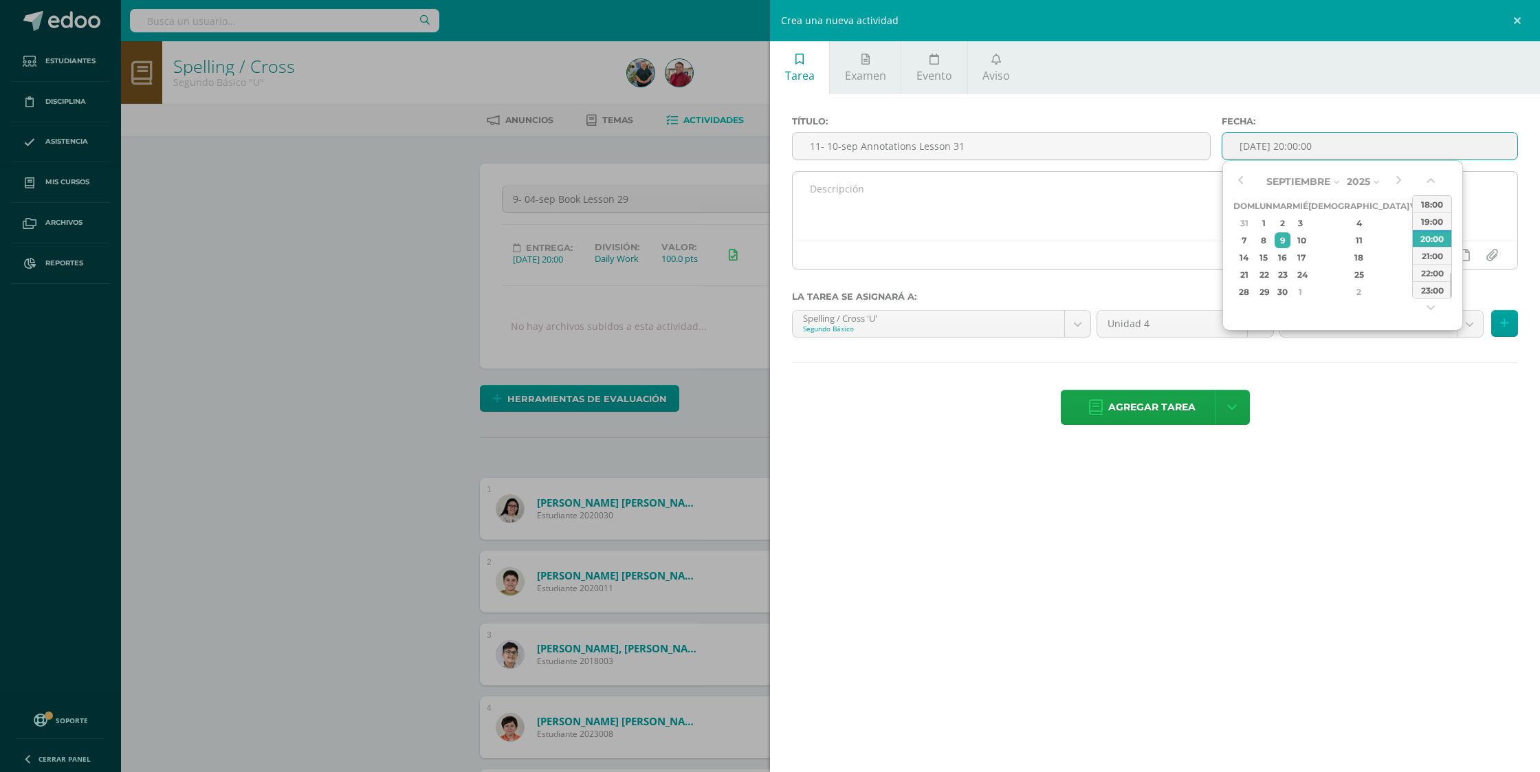
drag, startPoint x: 1323, startPoint y: 243, endPoint x: 1177, endPoint y: 245, distance: 146.5
click at [1307, 243] on div "10" at bounding box center [1301, 240] width 12 height 16
type input "2025-09-10 20:00"
click at [1172, 245] on div at bounding box center [1155, 255] width 725 height 28
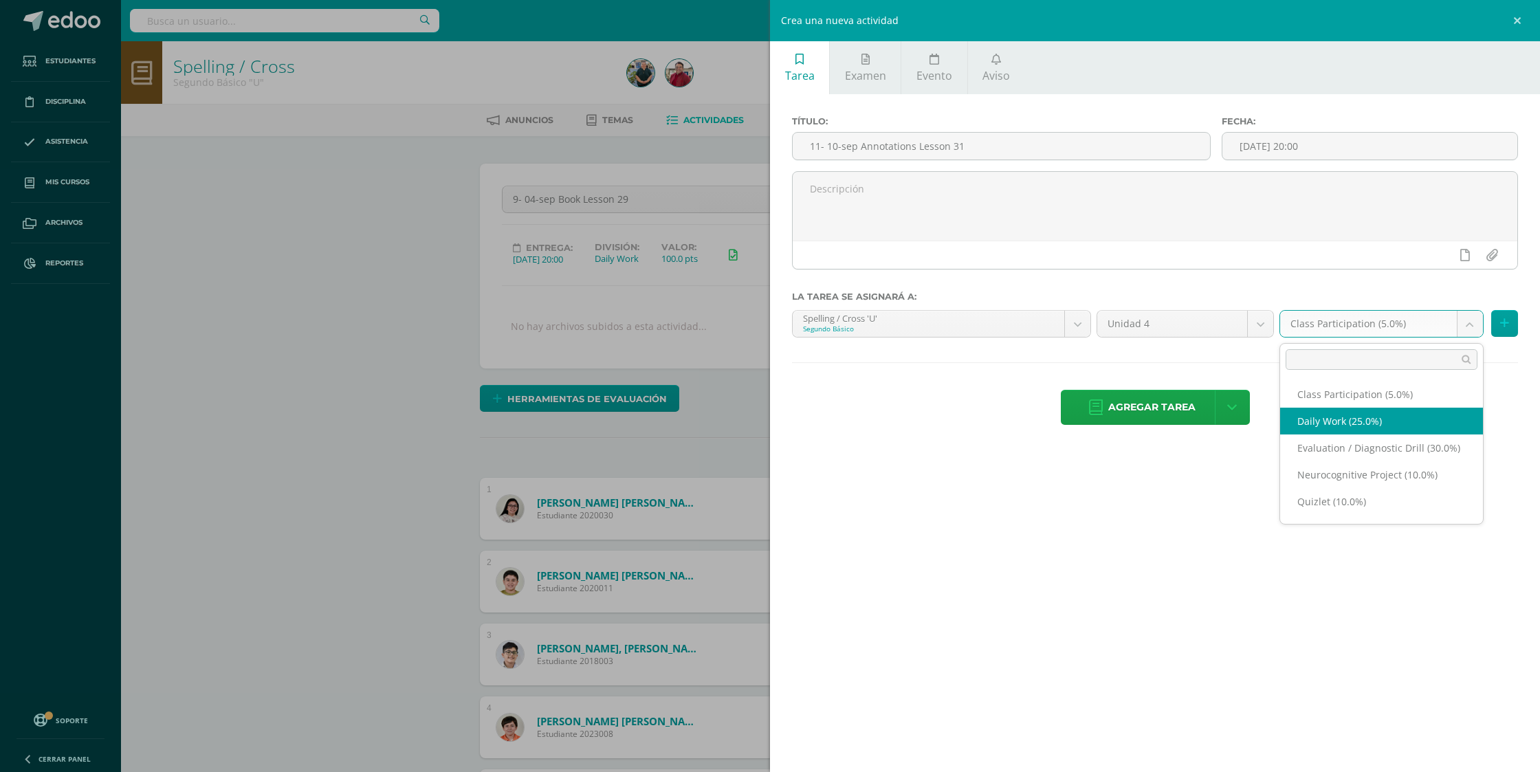
select select "202114"
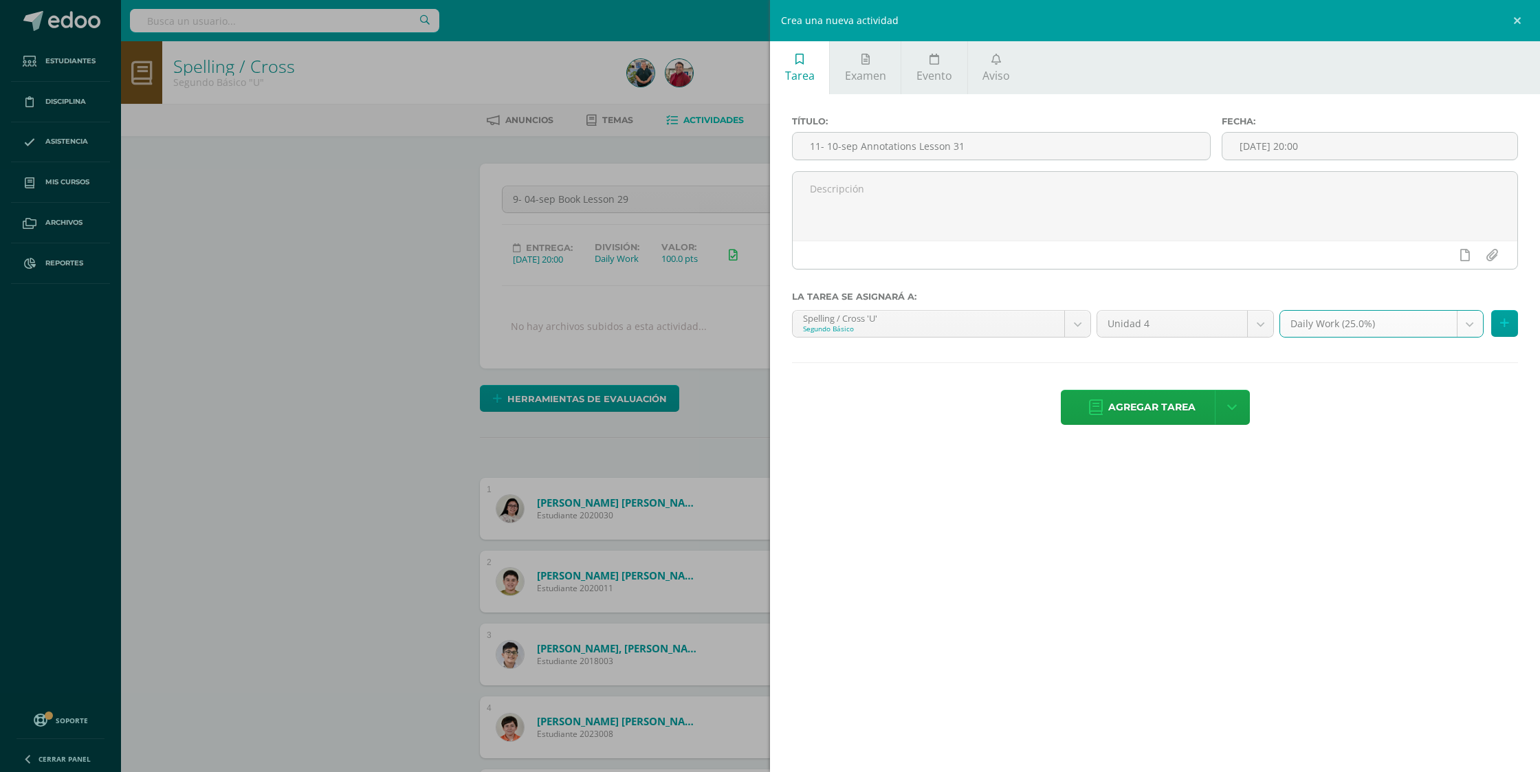
drag, startPoint x: 1466, startPoint y: 260, endPoint x: 1437, endPoint y: 283, distance: 37.3
click at [1466, 260] on icon at bounding box center [1465, 255] width 10 height 12
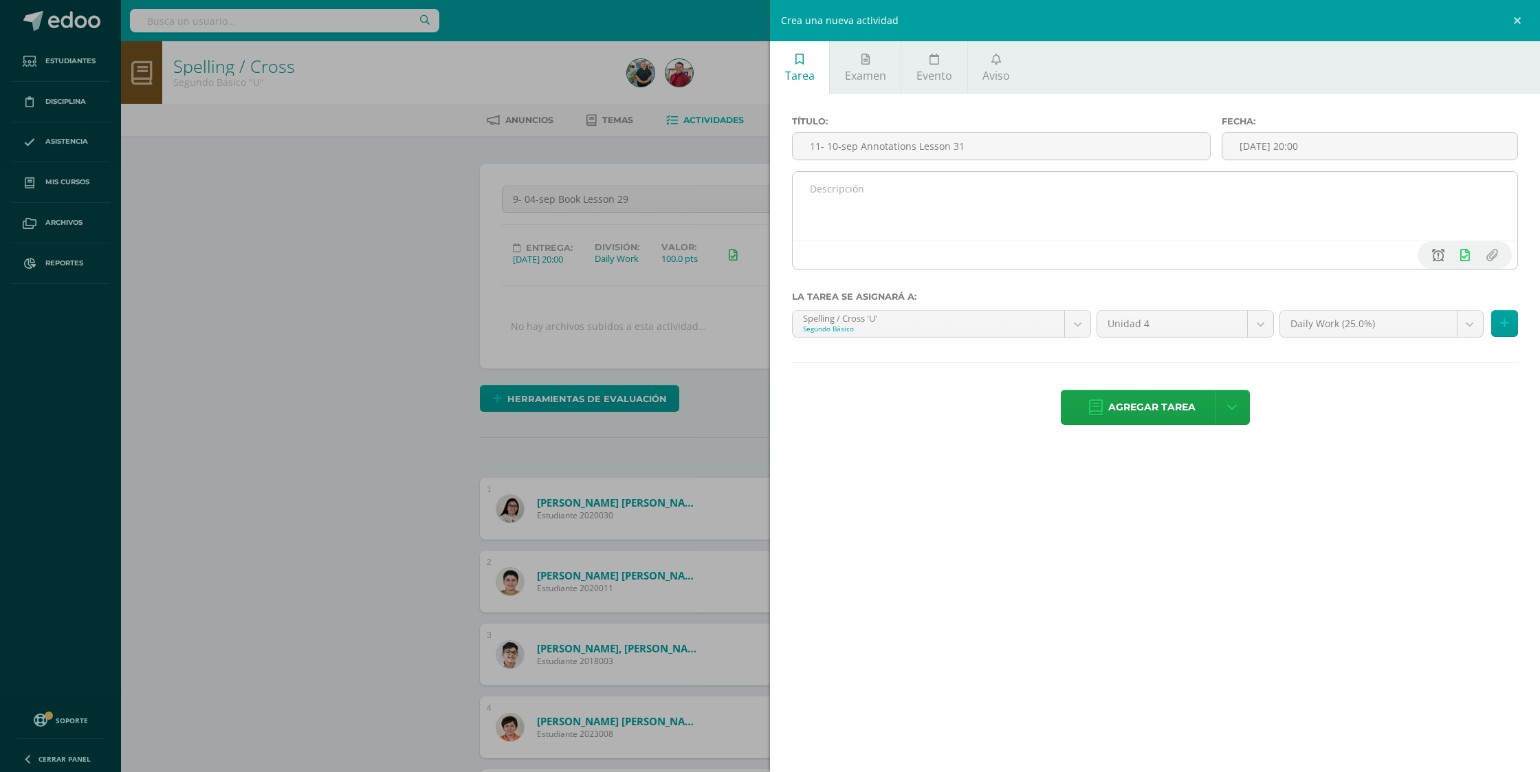
click at [1442, 255] on icon at bounding box center [1438, 255] width 12 height 12
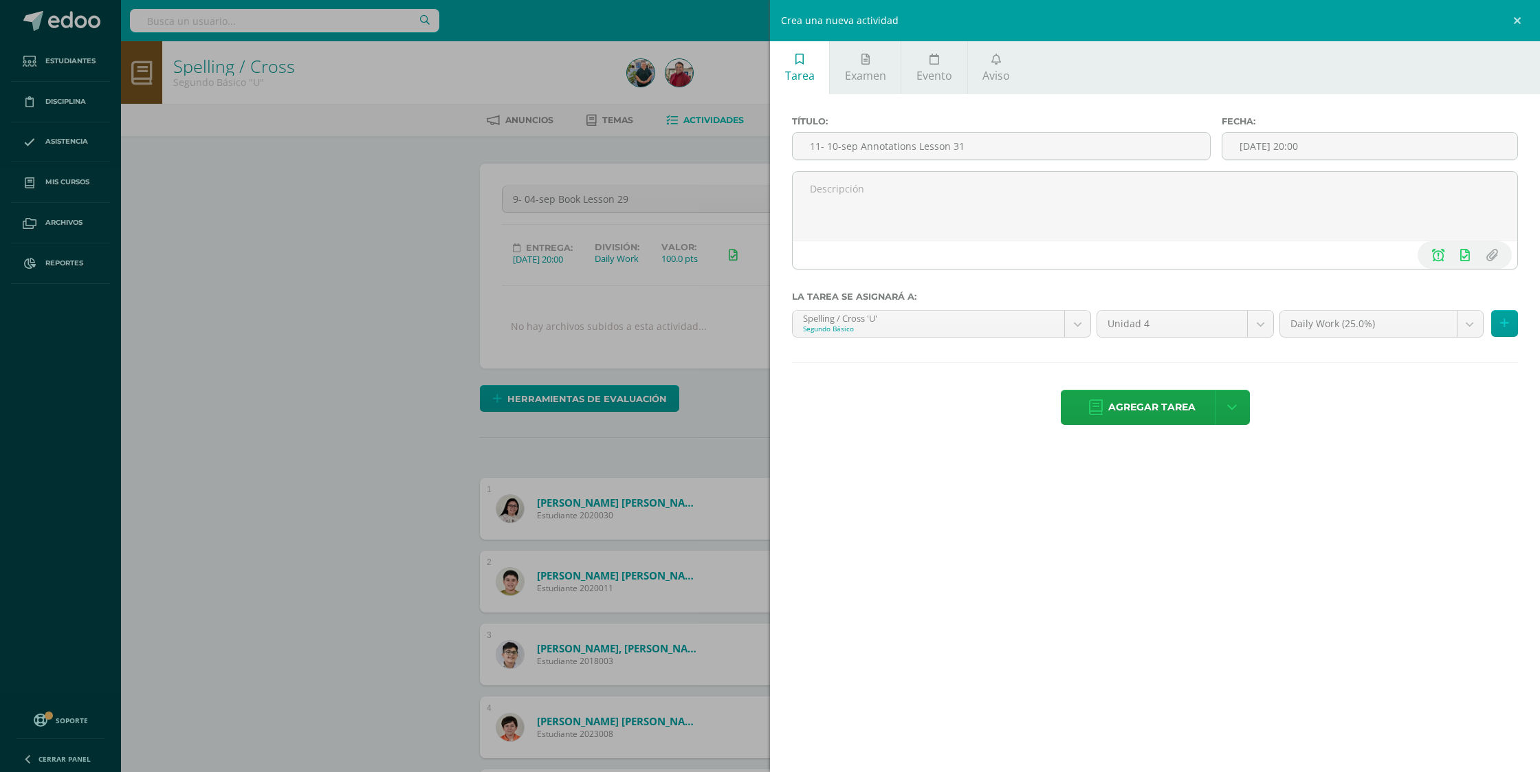
click at [1099, 400] on icon at bounding box center [1096, 407] width 14 height 15
